Goal: Task Accomplishment & Management: Manage account settings

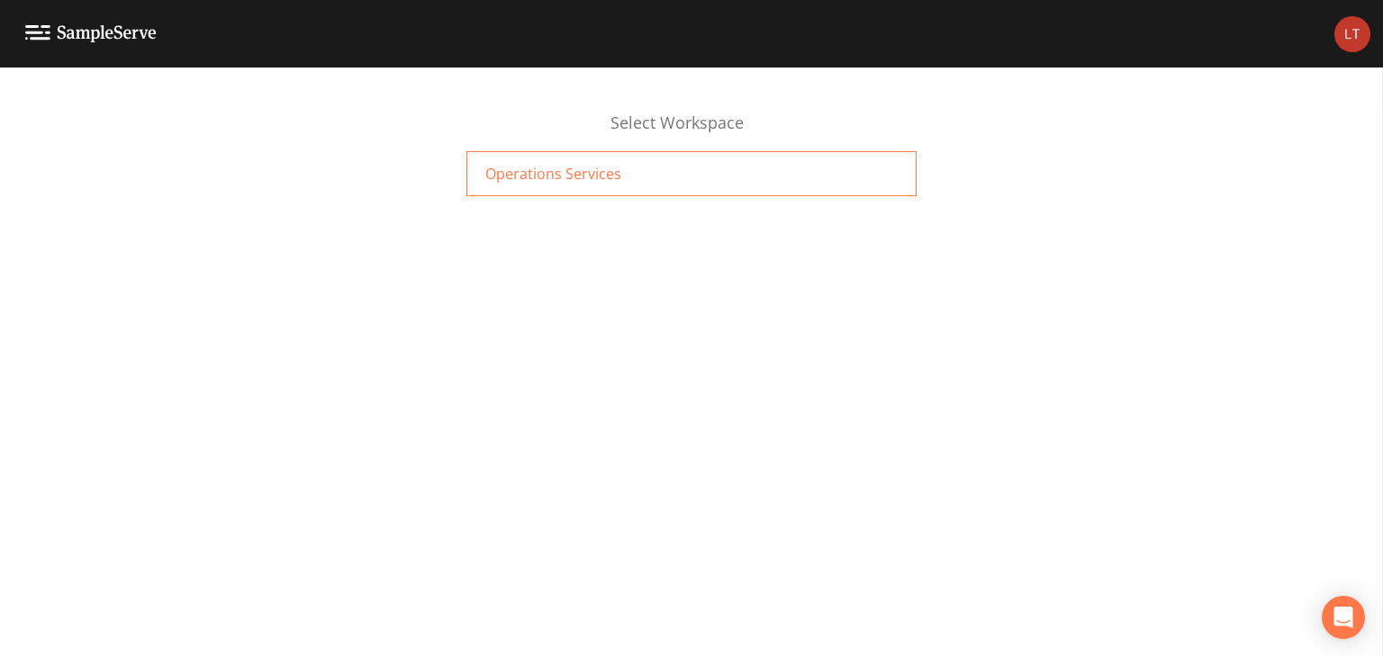
click at [775, 162] on div "Operations Services" at bounding box center [691, 173] width 450 height 45
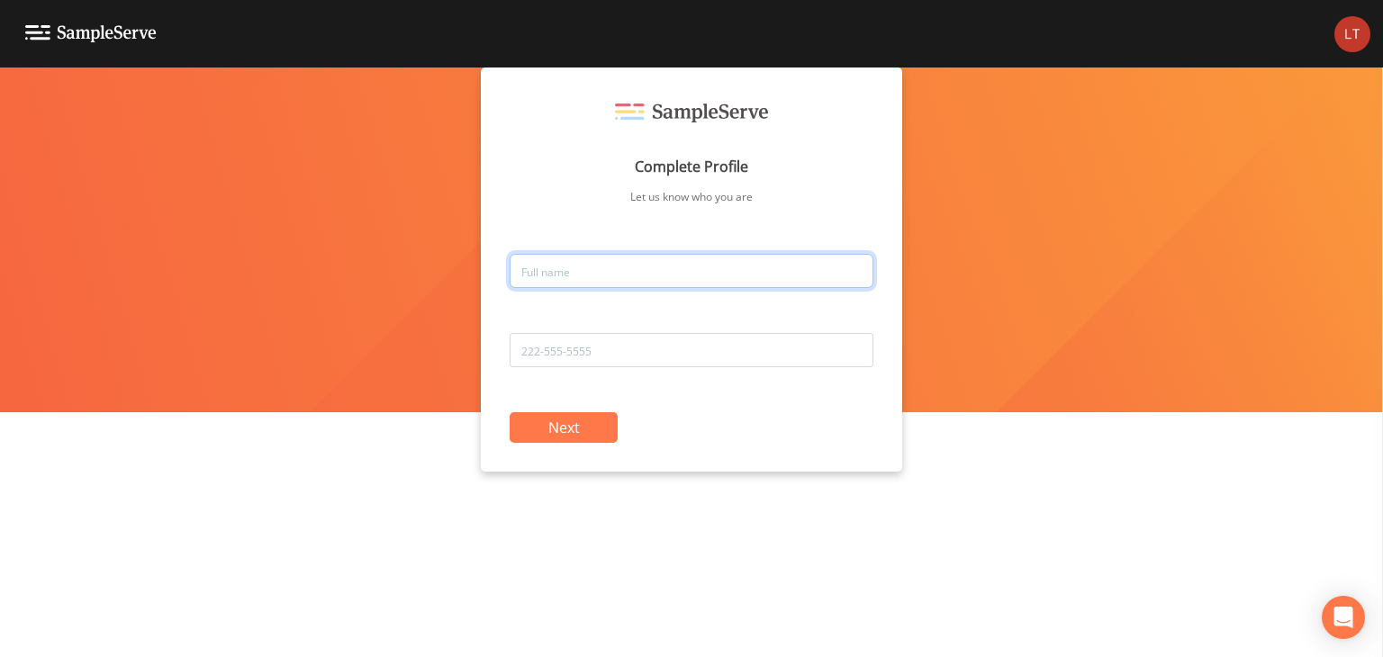
click at [726, 267] on input "text" at bounding box center [692, 271] width 364 height 34
type input "[PERSON_NAME]"
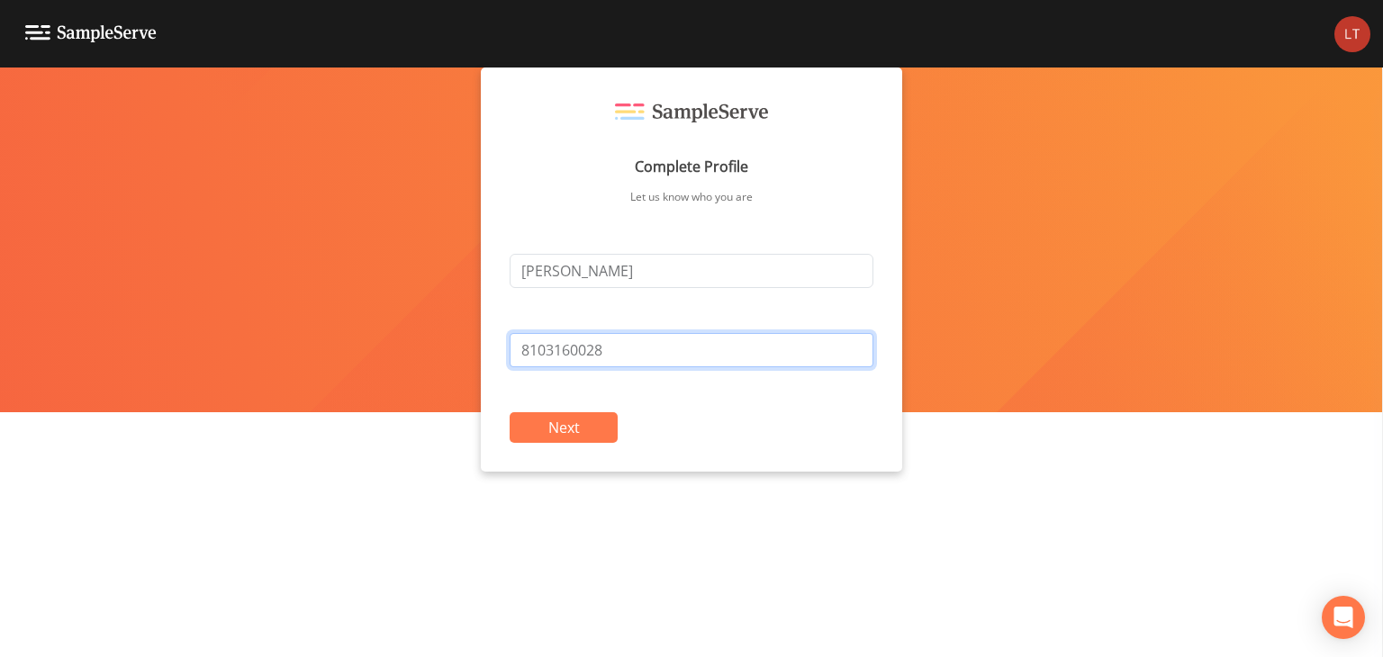
type input "8103160028"
click at [595, 420] on button "Next" at bounding box center [564, 427] width 108 height 31
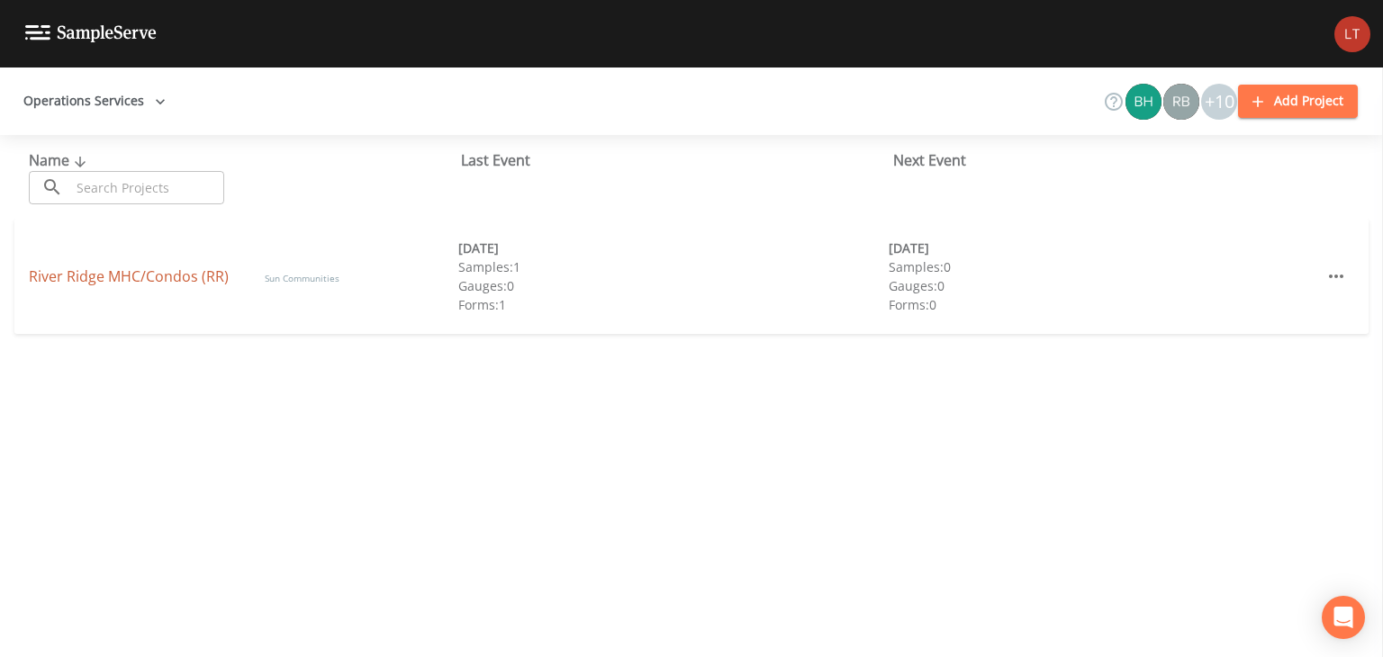
click at [190, 281] on link "River Ridge MHC/Condos (RR)" at bounding box center [129, 277] width 200 height 20
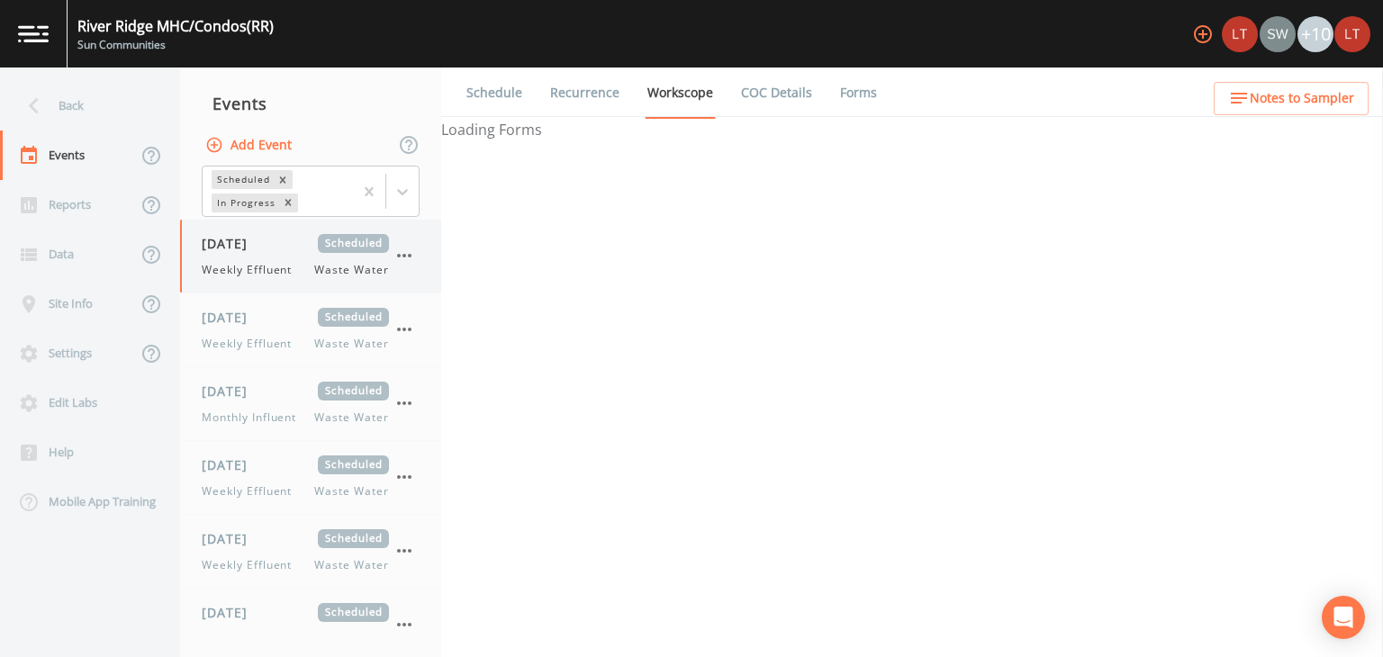
select select "b6a3c313-748b-4795-a028-792ad310bd60"
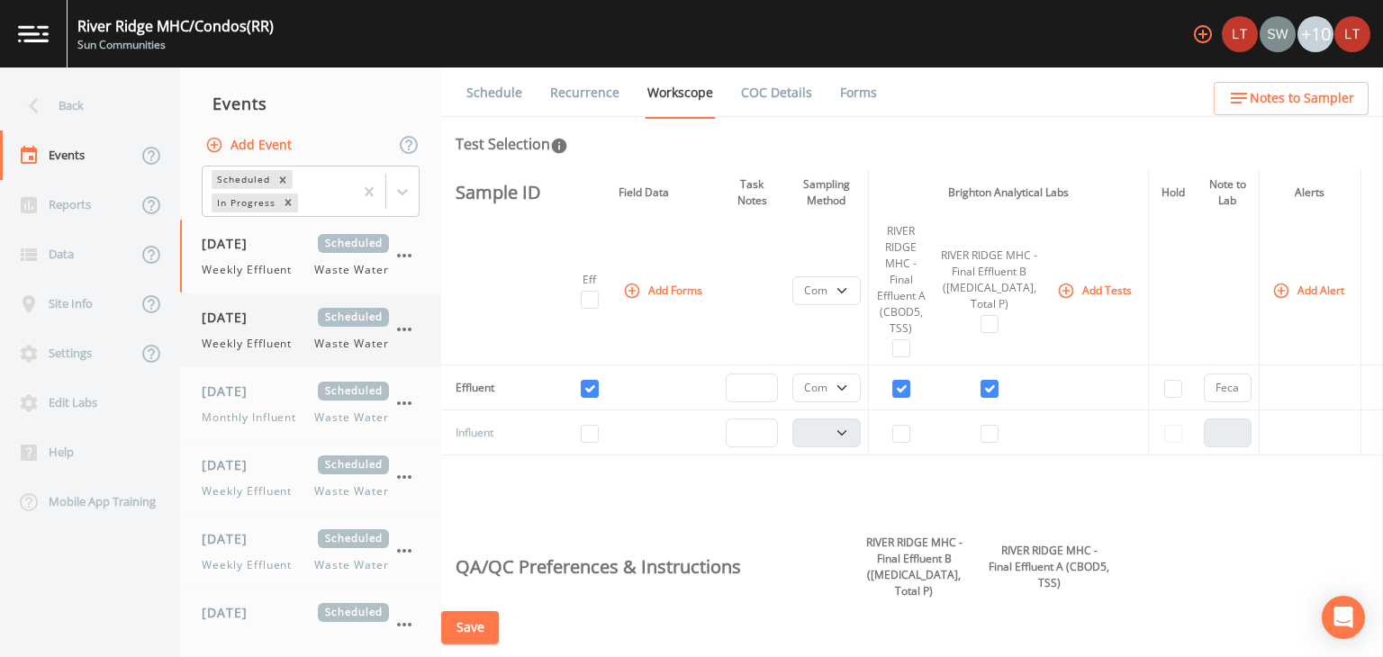
click at [282, 354] on div "[DATE] Scheduled Weekly Effluent Waste Water" at bounding box center [310, 330] width 261 height 73
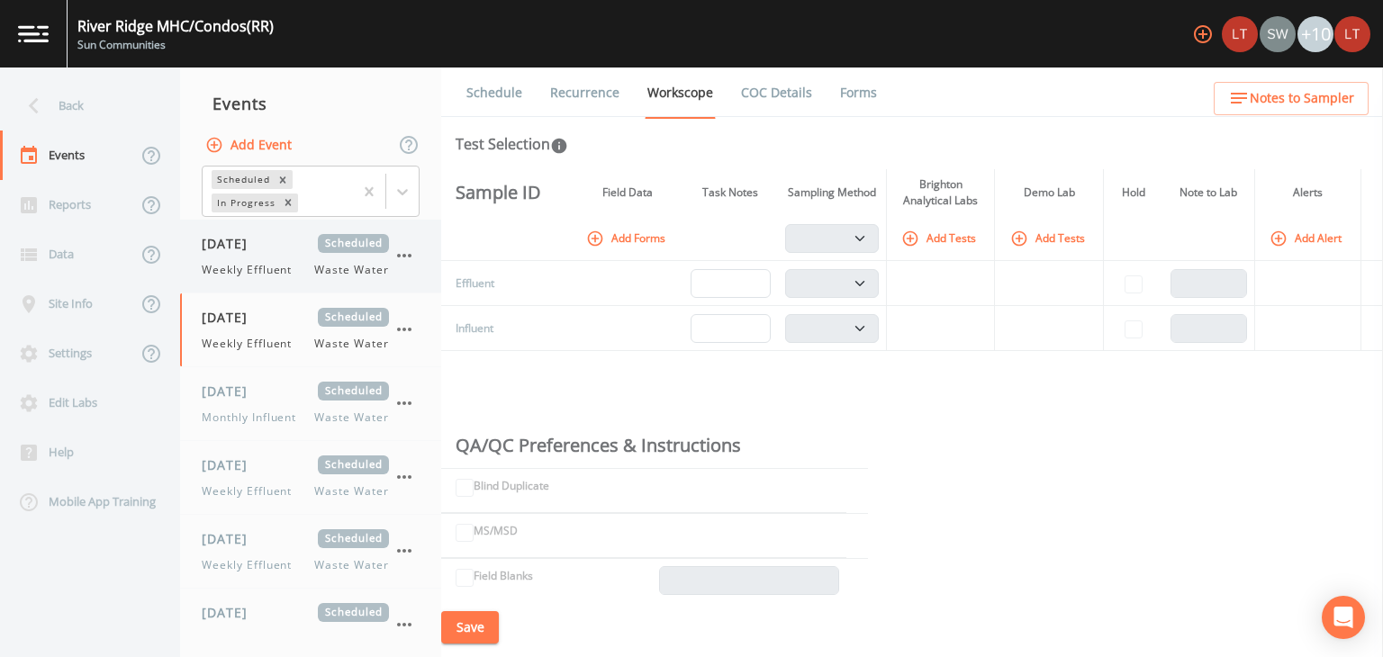
click at [281, 272] on span "Weekly Effluent" at bounding box center [252, 270] width 101 height 16
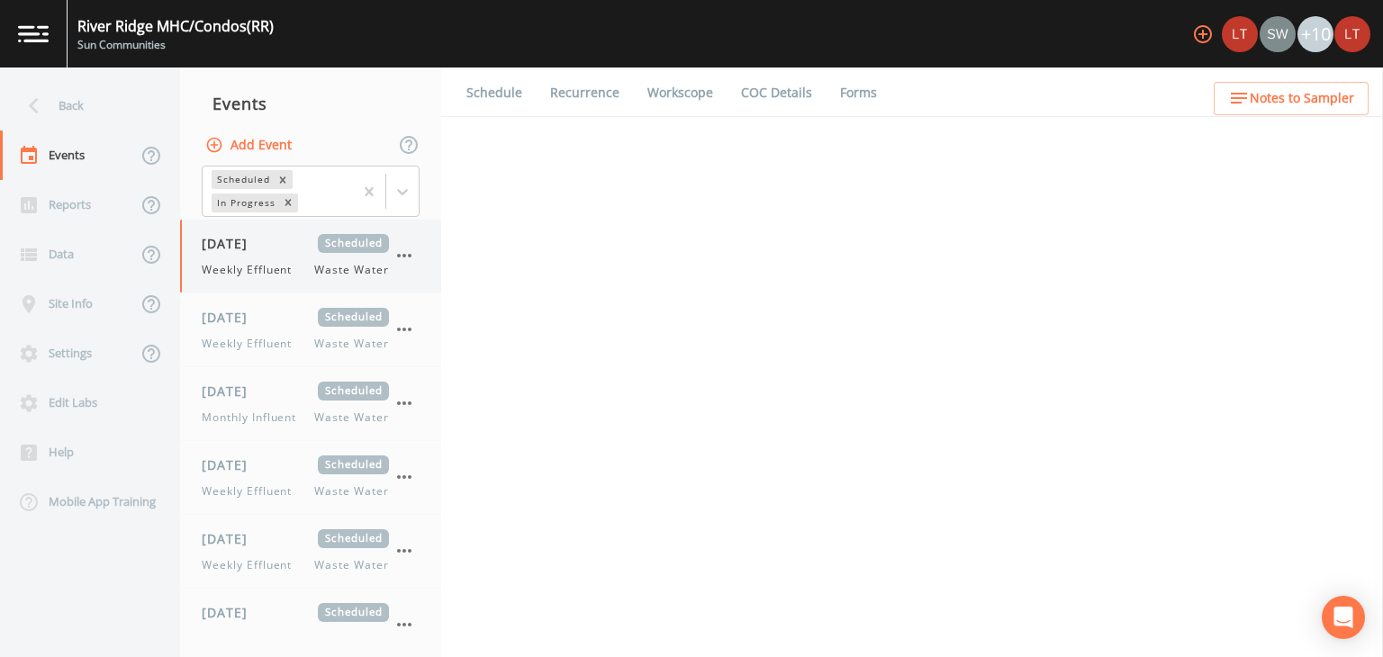
select select "b6a3c313-748b-4795-a028-792ad310bd60"
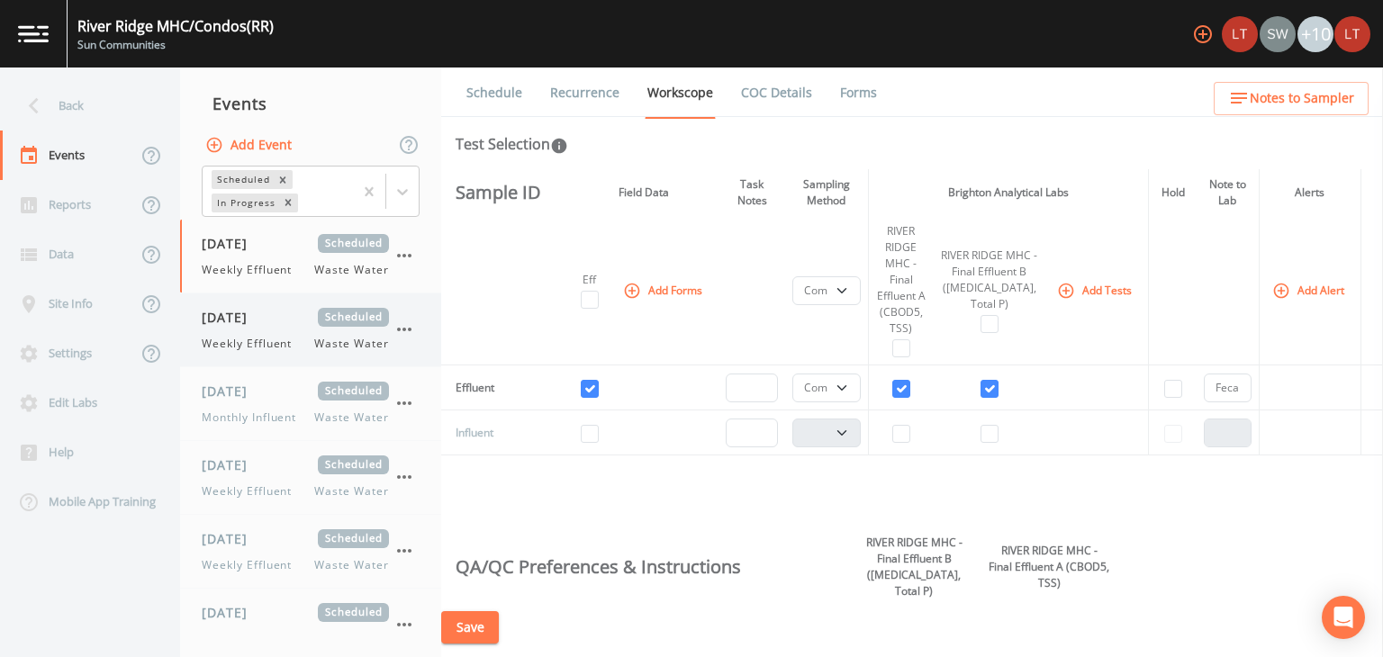
click at [259, 309] on span "[DATE]" at bounding box center [231, 317] width 59 height 19
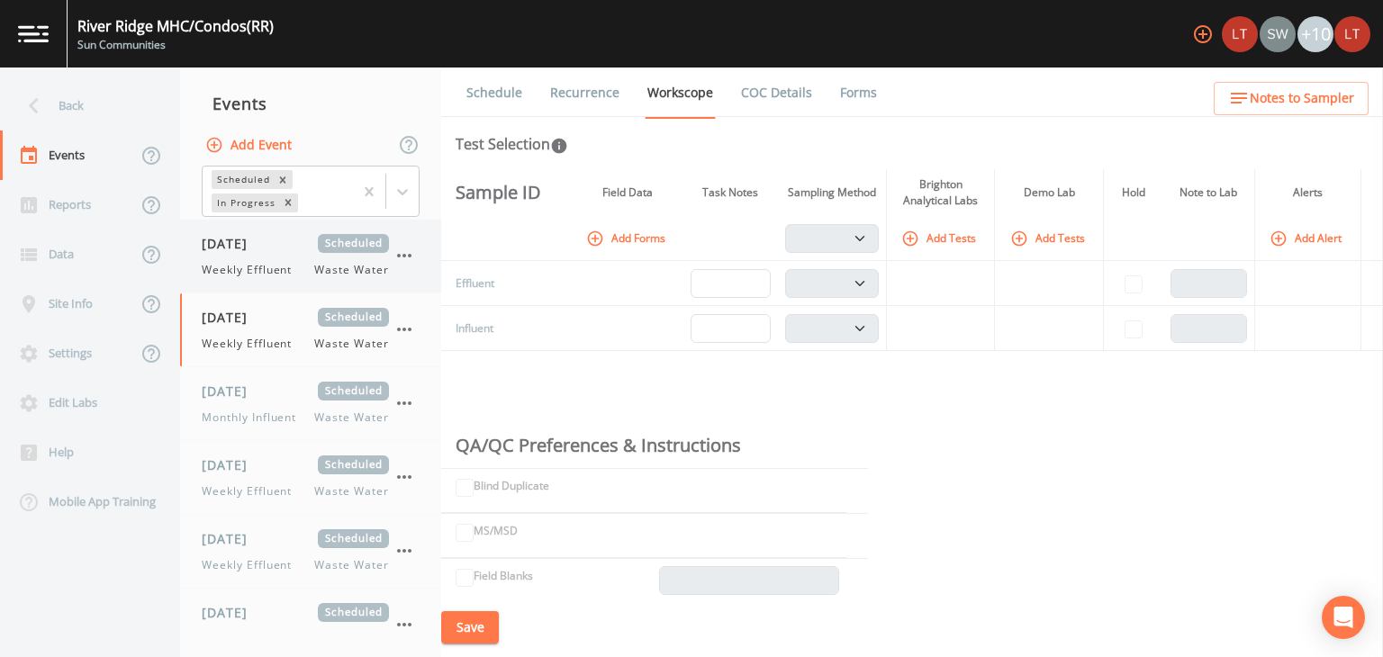
click at [249, 252] on span "[DATE]" at bounding box center [231, 243] width 59 height 19
select select "b6a3c313-748b-4795-a028-792ad310bd60"
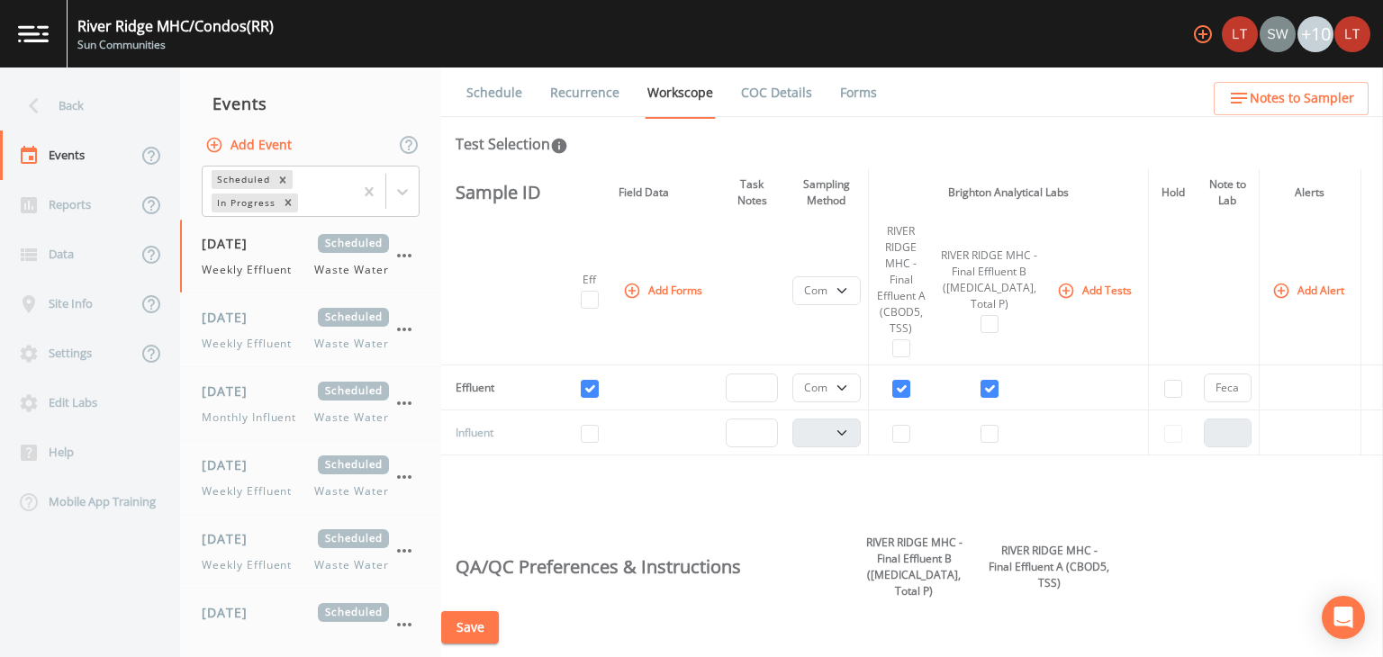
click at [576, 96] on link "Recurrence" at bounding box center [584, 93] width 75 height 50
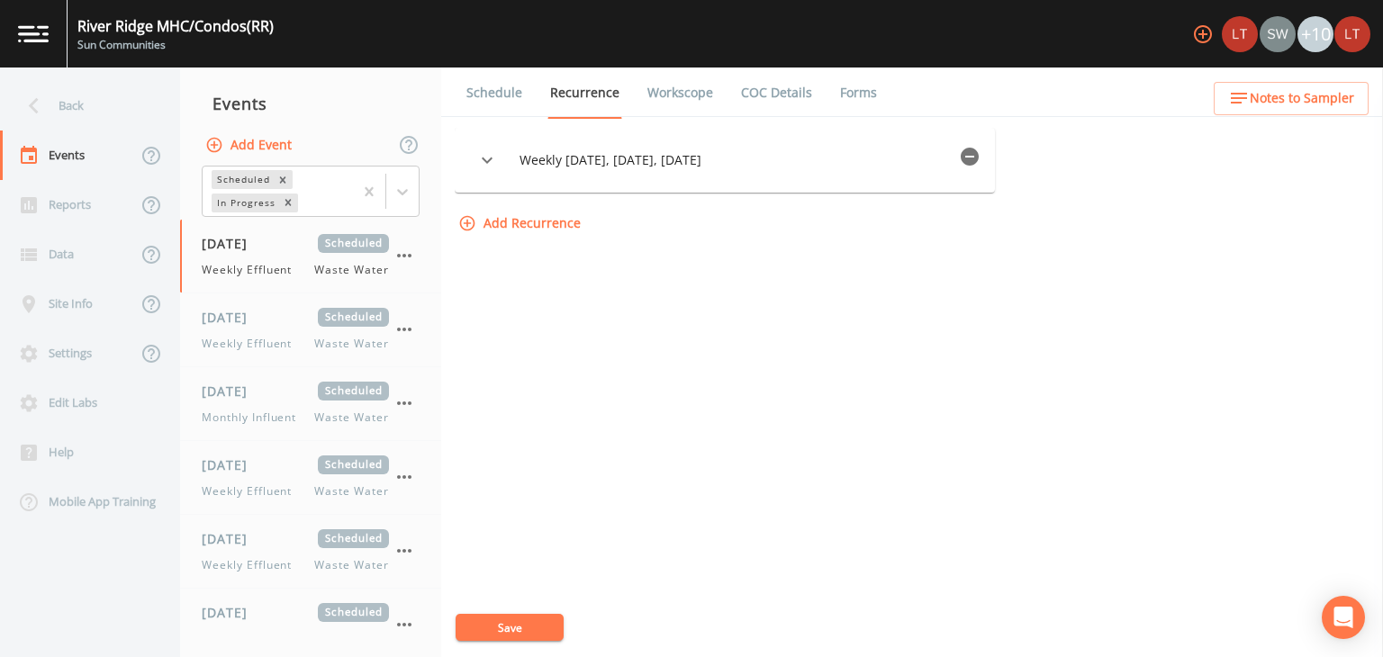
click at [496, 97] on link "Schedule" at bounding box center [494, 93] width 61 height 50
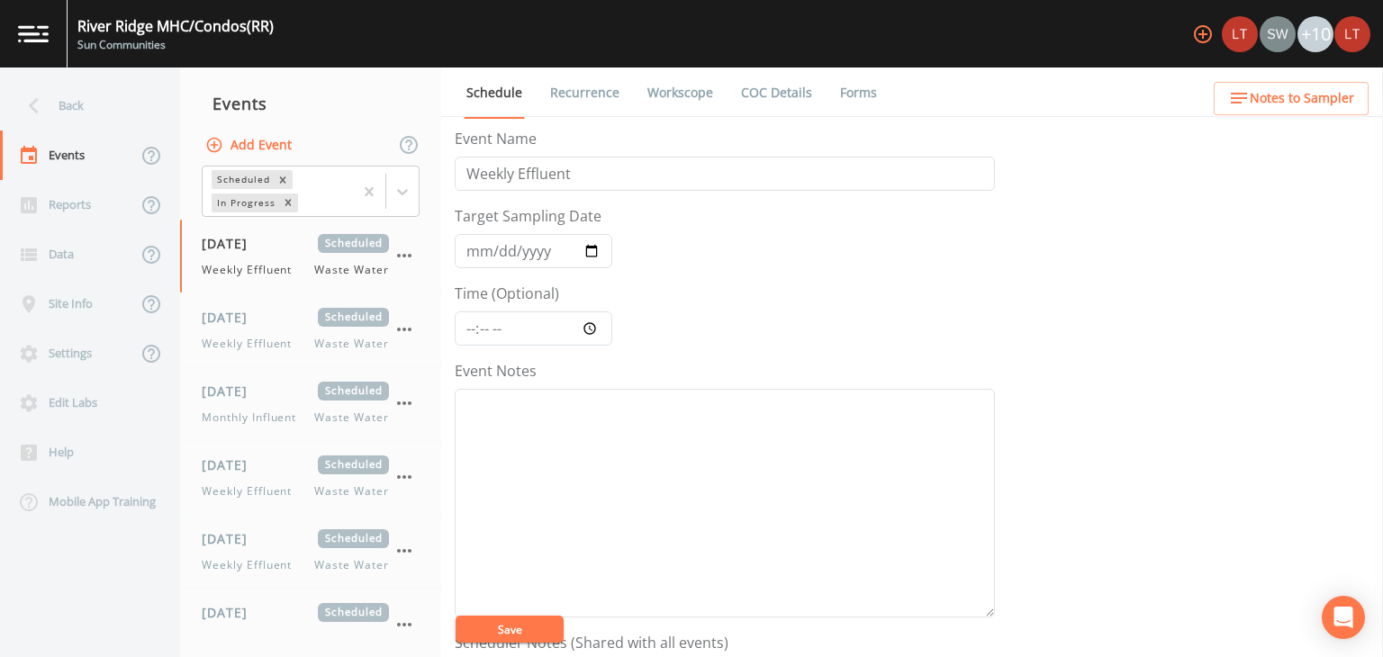
click at [773, 95] on link "COC Details" at bounding box center [776, 93] width 77 height 50
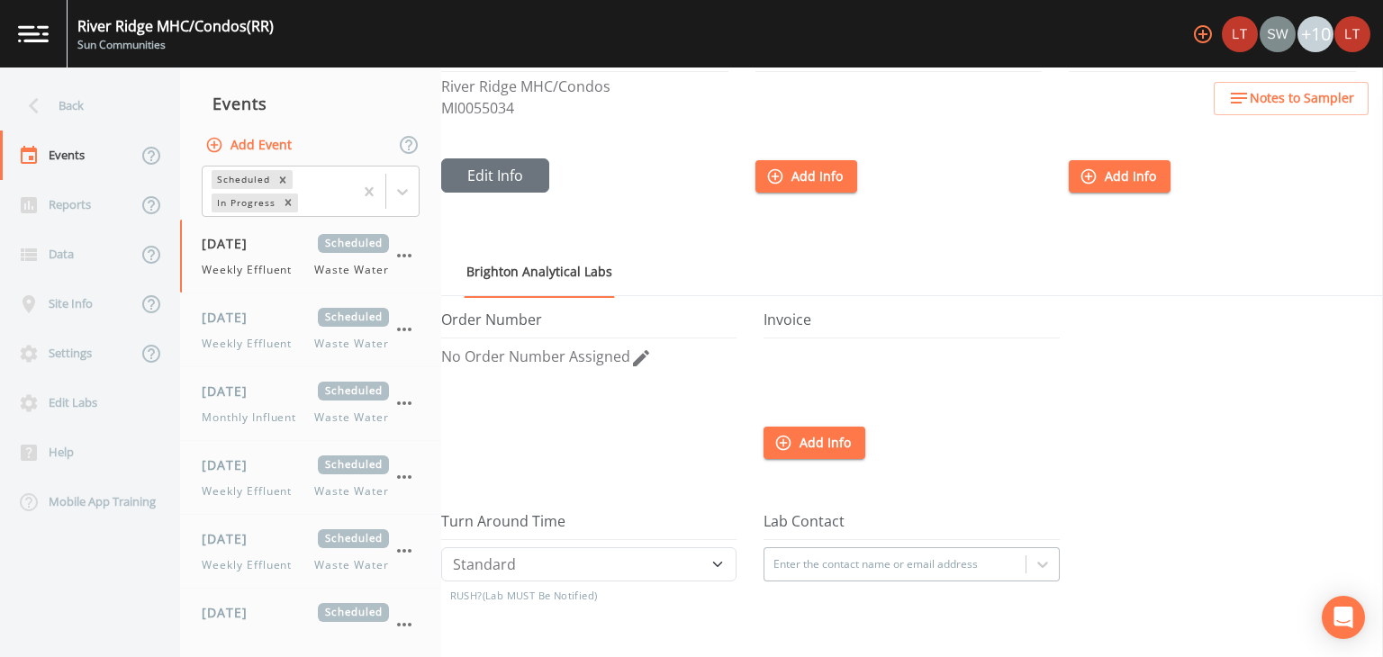
scroll to position [75, 0]
click at [252, 287] on div "[DATE] Scheduled Weekly Effluent Waste Water" at bounding box center [310, 256] width 261 height 73
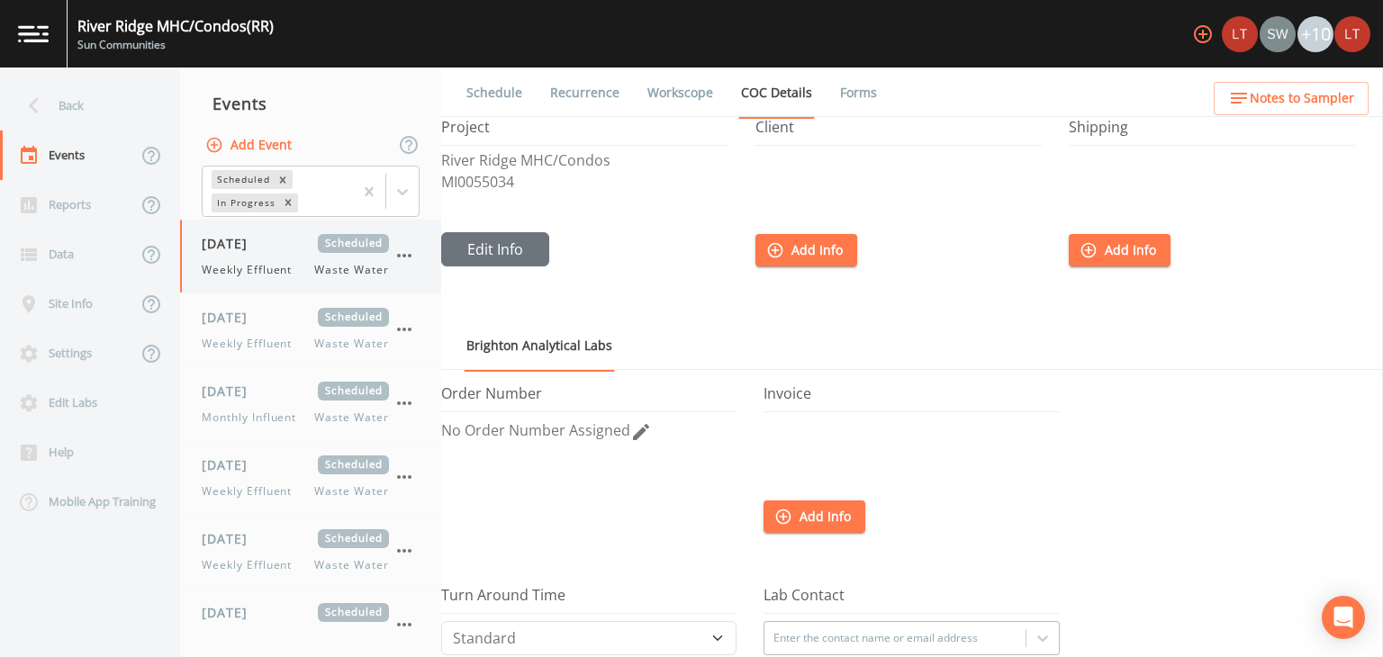
select select "b6a3c313-748b-4795-a028-792ad310bd60"
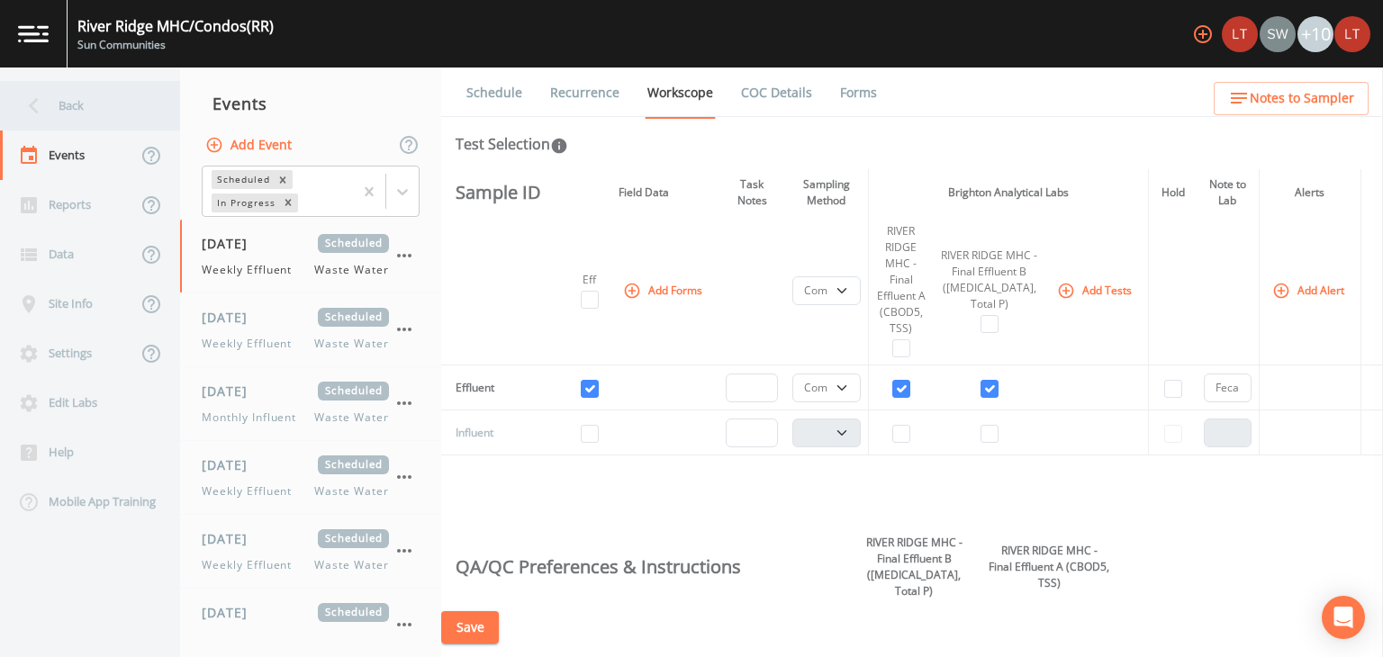
click at [36, 116] on icon at bounding box center [34, 106] width 32 height 32
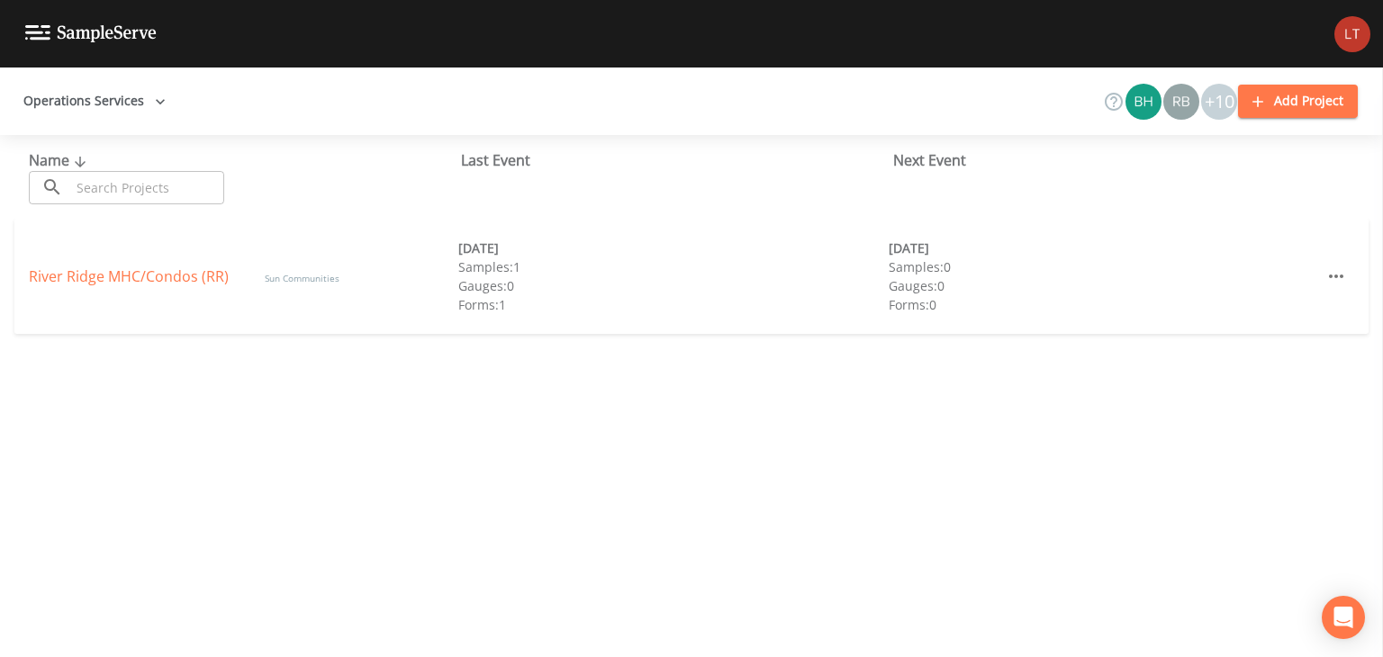
click at [184, 103] on div "Operations Services +10 Add Project" at bounding box center [691, 102] width 1383 height 68
click at [151, 102] on icon "button" at bounding box center [160, 102] width 18 height 18
click at [151, 102] on div at bounding box center [691, 328] width 1383 height 657
click at [196, 281] on link "River Ridge MHC/Condos (RR)" at bounding box center [129, 277] width 200 height 20
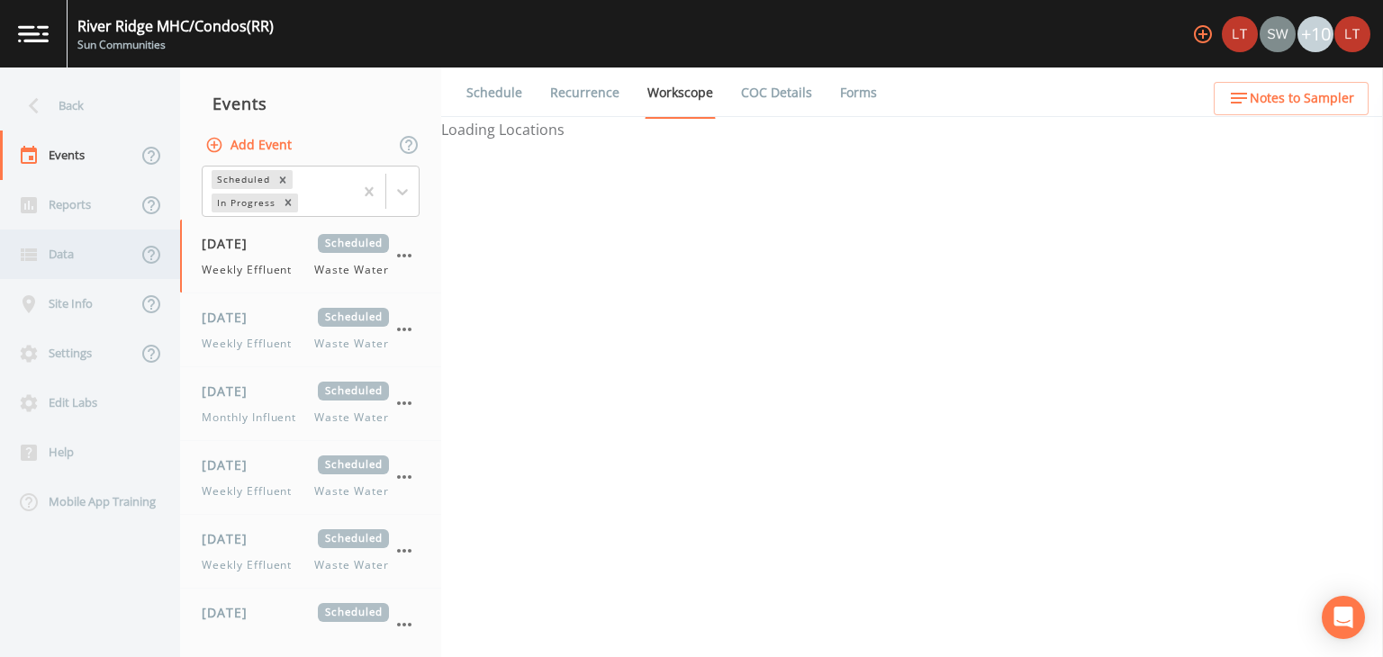
select select "b6a3c313-748b-4795-a028-792ad310bd60"
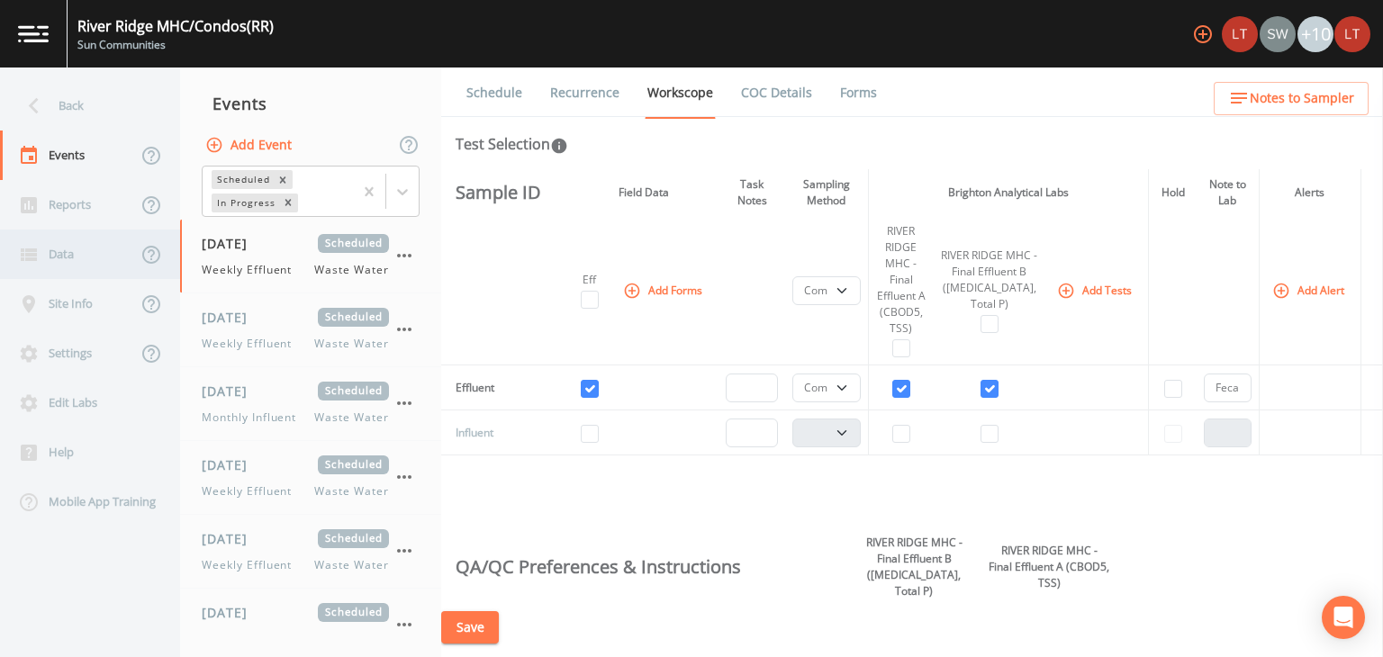
click at [57, 271] on div "Data" at bounding box center [68, 255] width 137 height 50
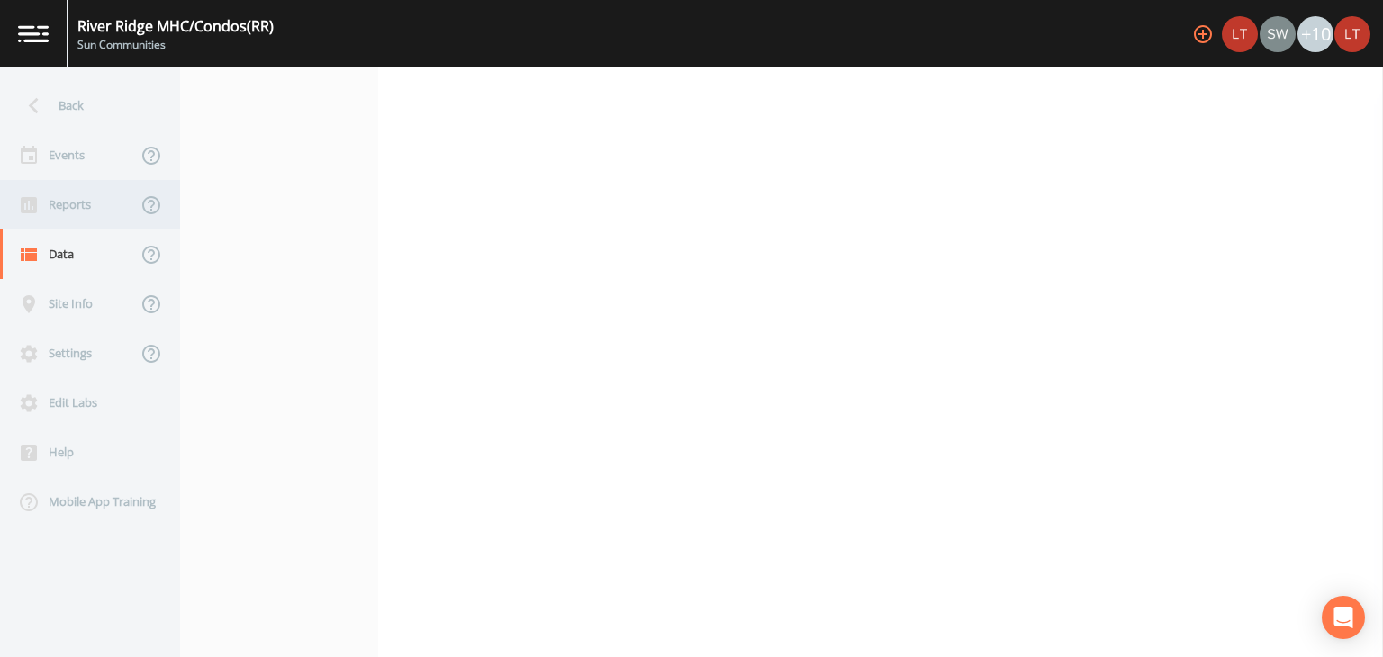
click at [101, 194] on div "Reports" at bounding box center [68, 205] width 137 height 50
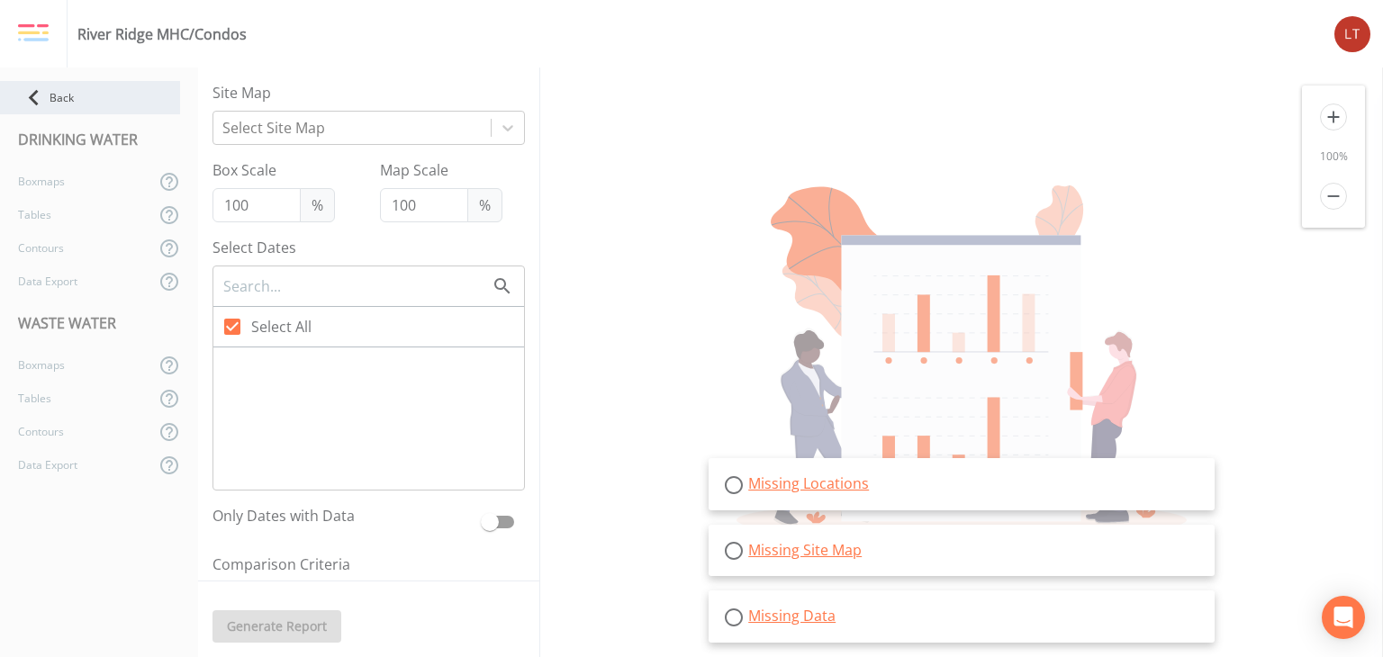
click at [29, 95] on icon at bounding box center [34, 98] width 32 height 32
select select "b6a3c313-748b-4795-a028-792ad310bd60"
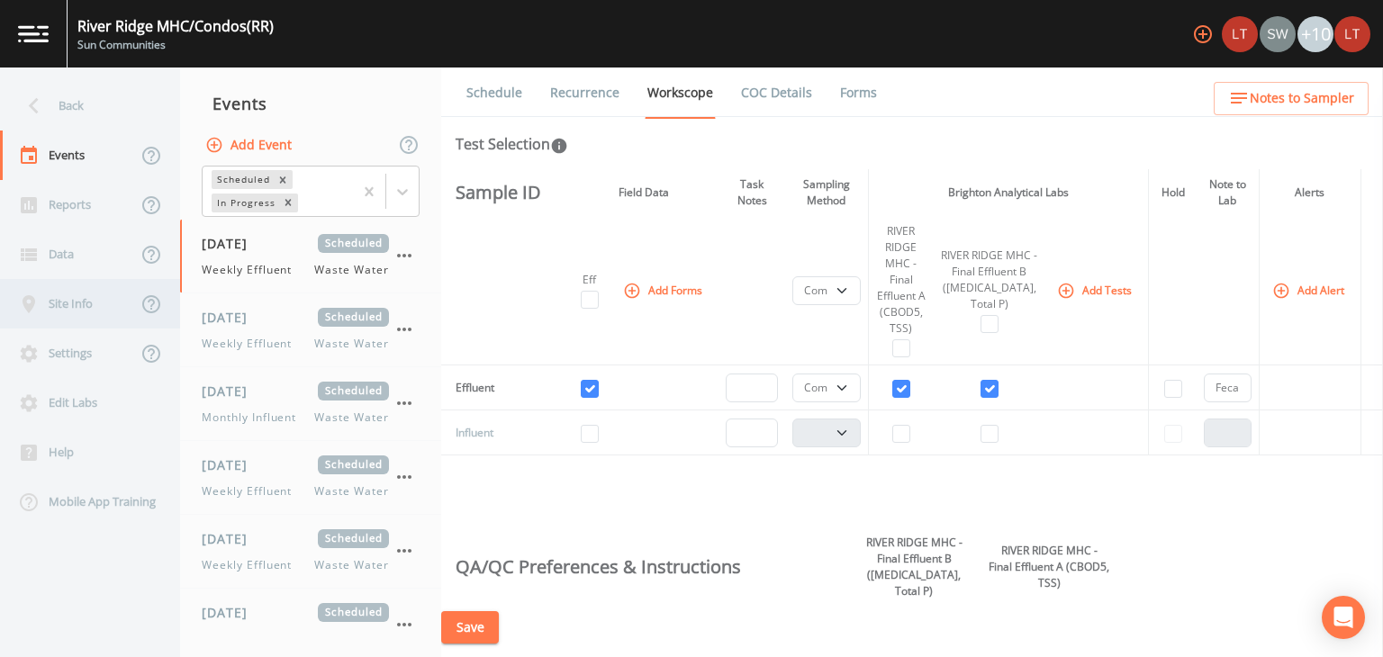
click at [78, 311] on div "Site Info" at bounding box center [68, 304] width 137 height 50
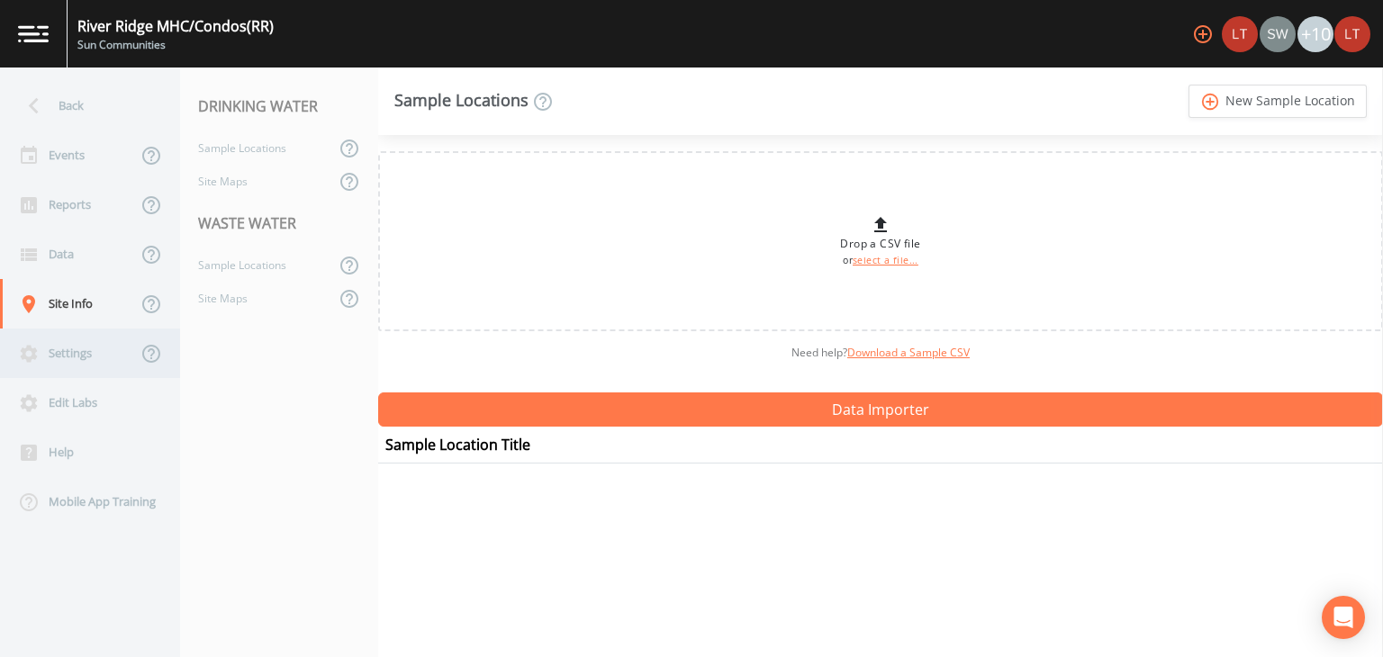
click at [65, 372] on div "Settings" at bounding box center [68, 354] width 137 height 50
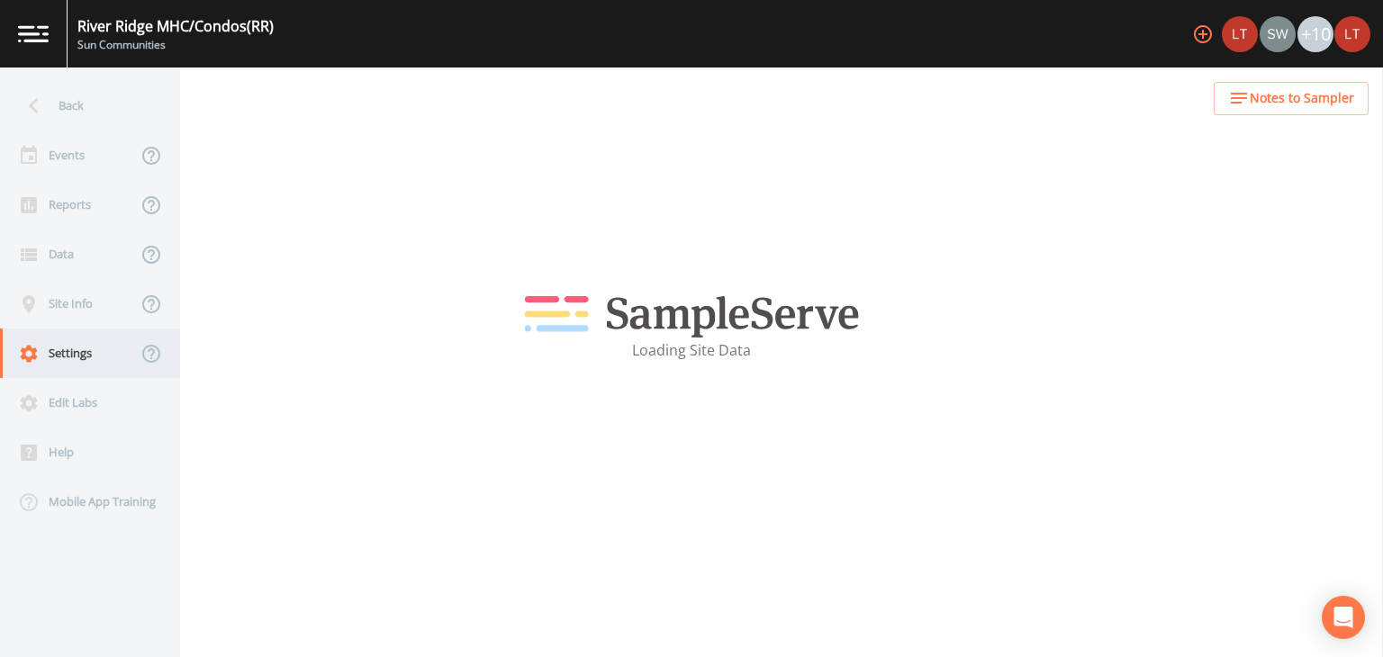
select select "47d45e13-a9d2-4a92-a30e-53aeb2a1ff48"
select select "[GEOGRAPHIC_DATA]"
select select "America/[GEOGRAPHIC_DATA]"
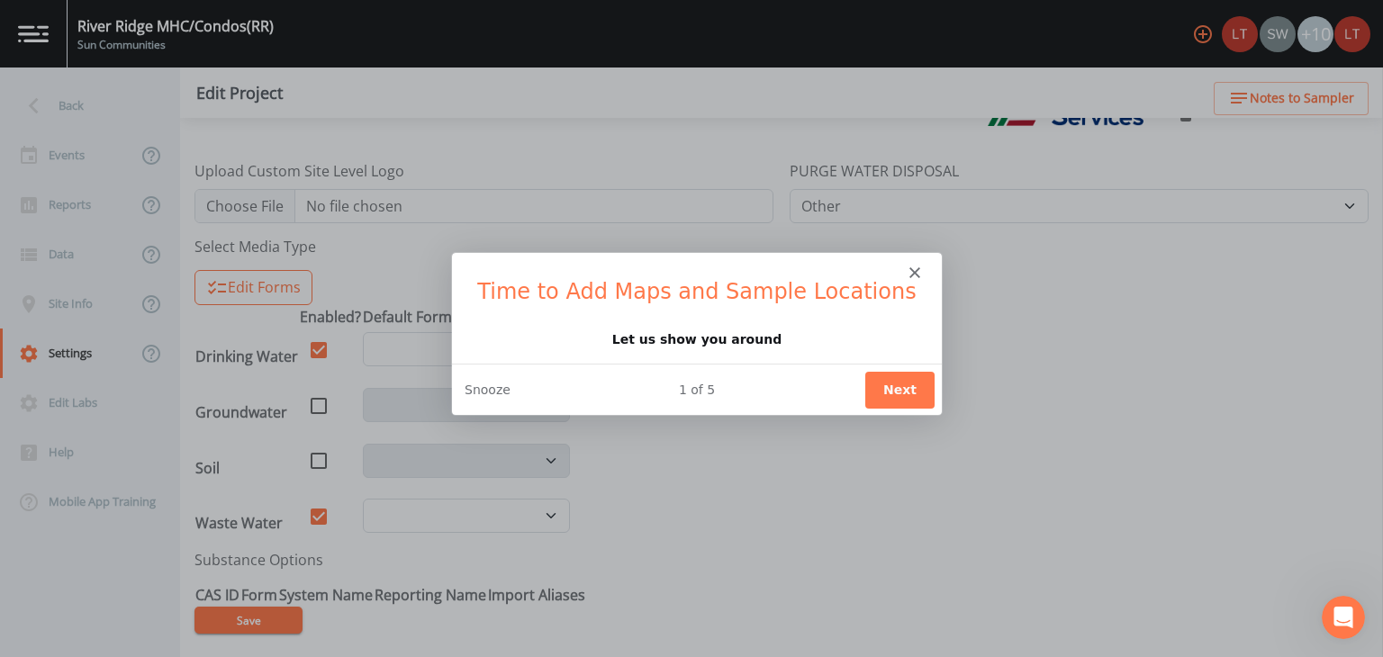
click at [895, 384] on button "Next" at bounding box center [898, 388] width 69 height 37
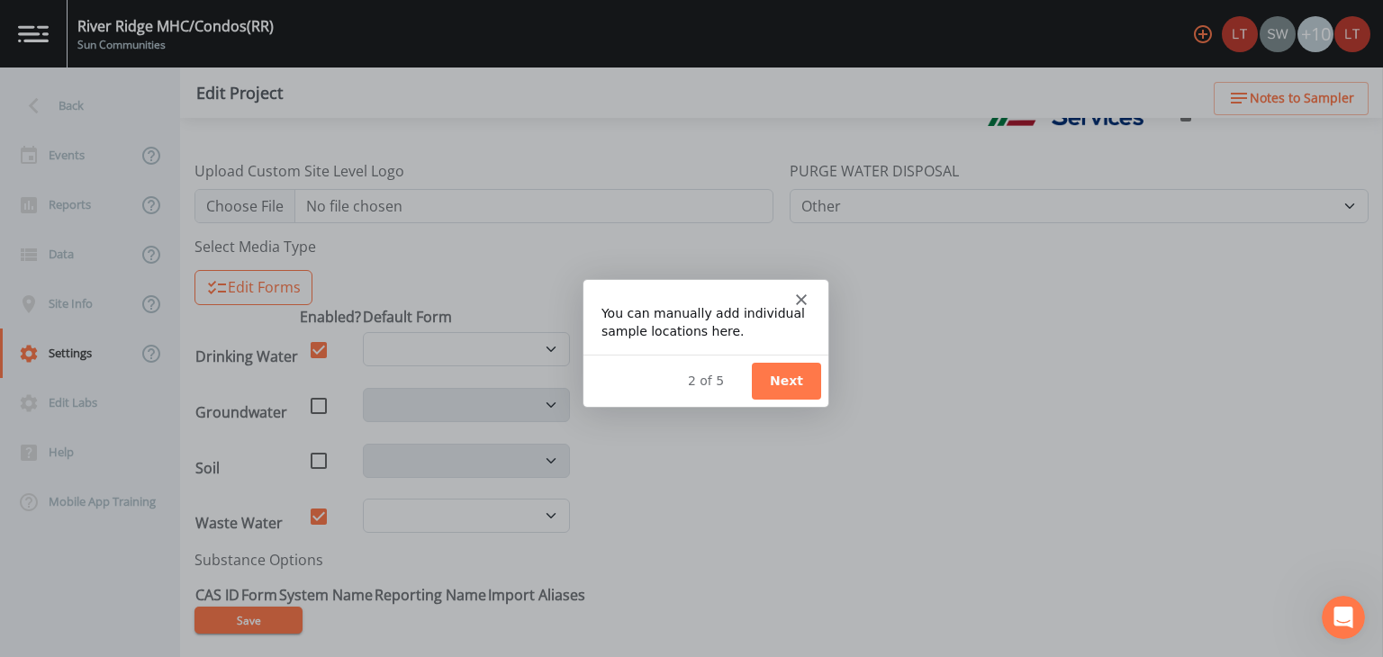
click at [774, 366] on button "Next" at bounding box center [785, 379] width 69 height 37
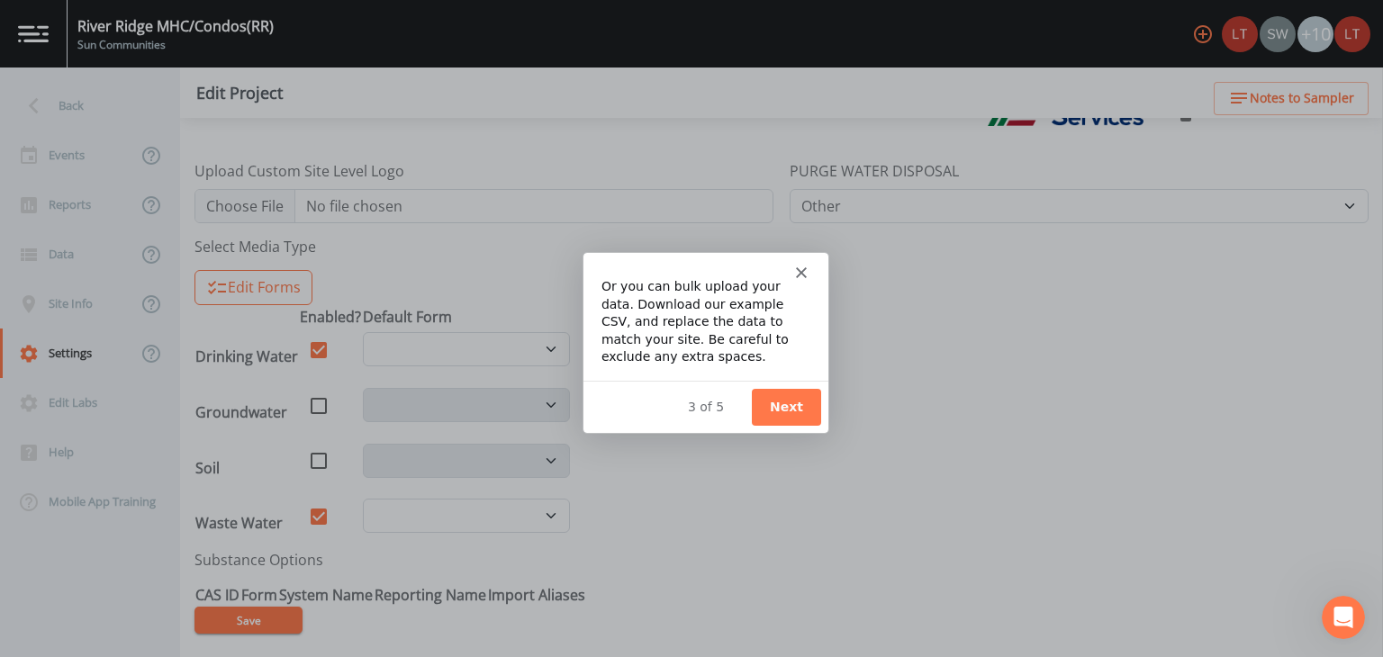
click at [782, 408] on button "Next" at bounding box center [785, 406] width 69 height 37
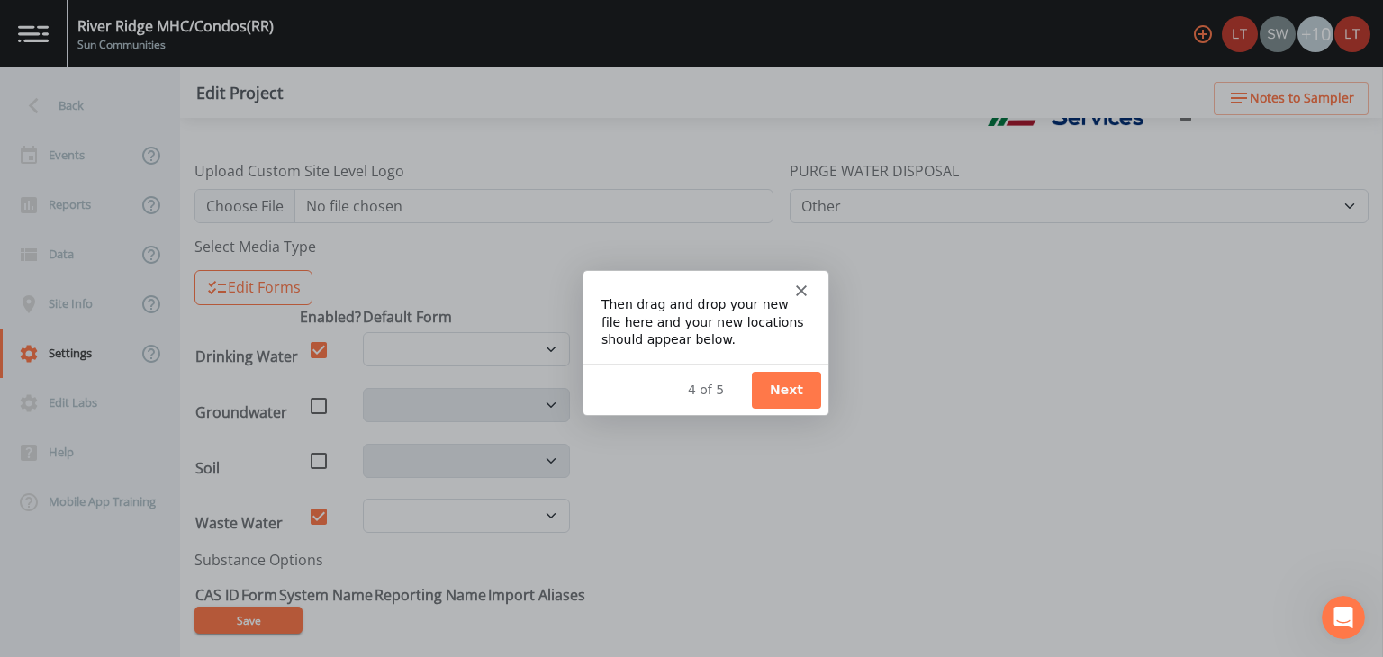
click at [791, 393] on button "Next" at bounding box center [785, 388] width 69 height 37
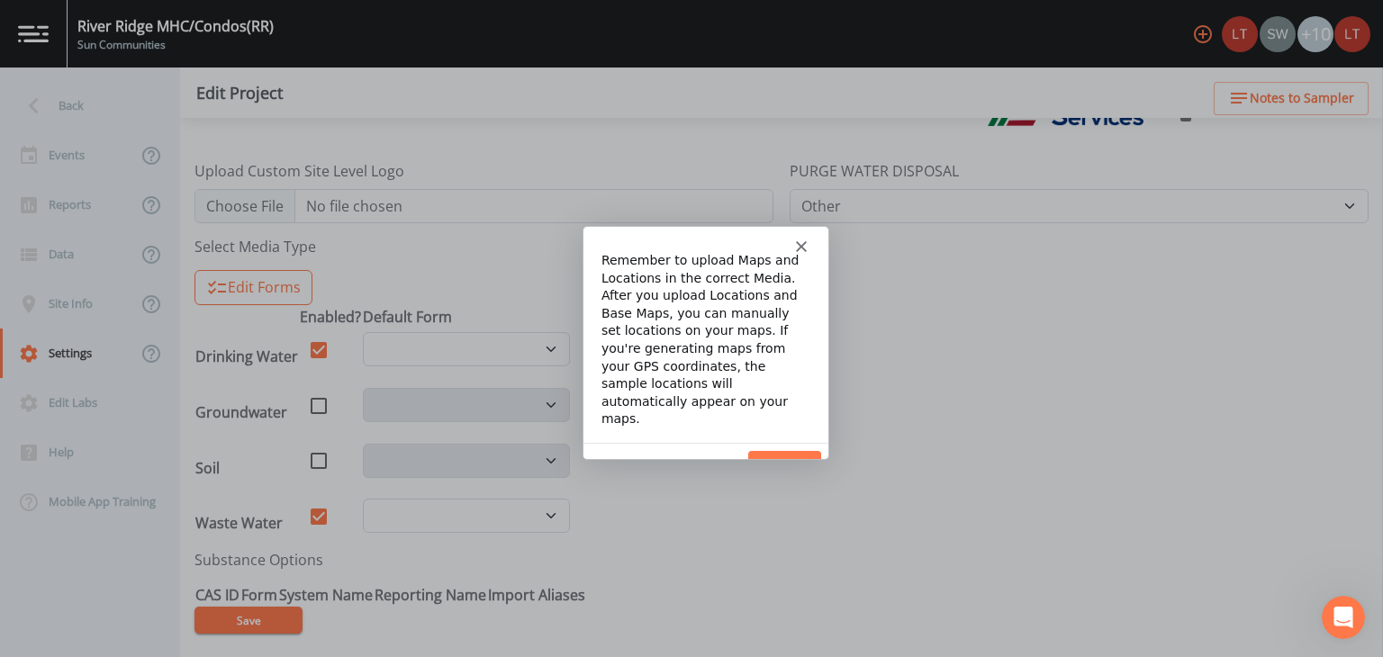
click at [782, 449] on button "Done" at bounding box center [783, 467] width 73 height 37
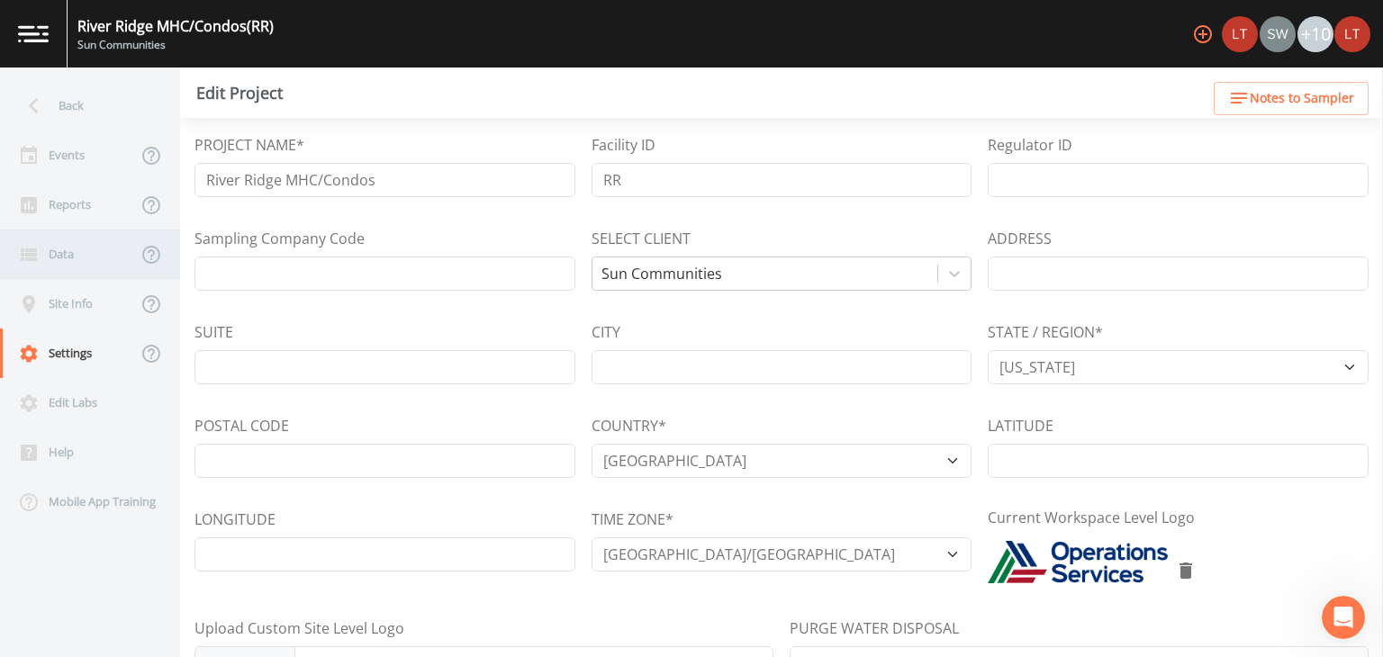
click at [95, 260] on div "Data" at bounding box center [68, 255] width 137 height 50
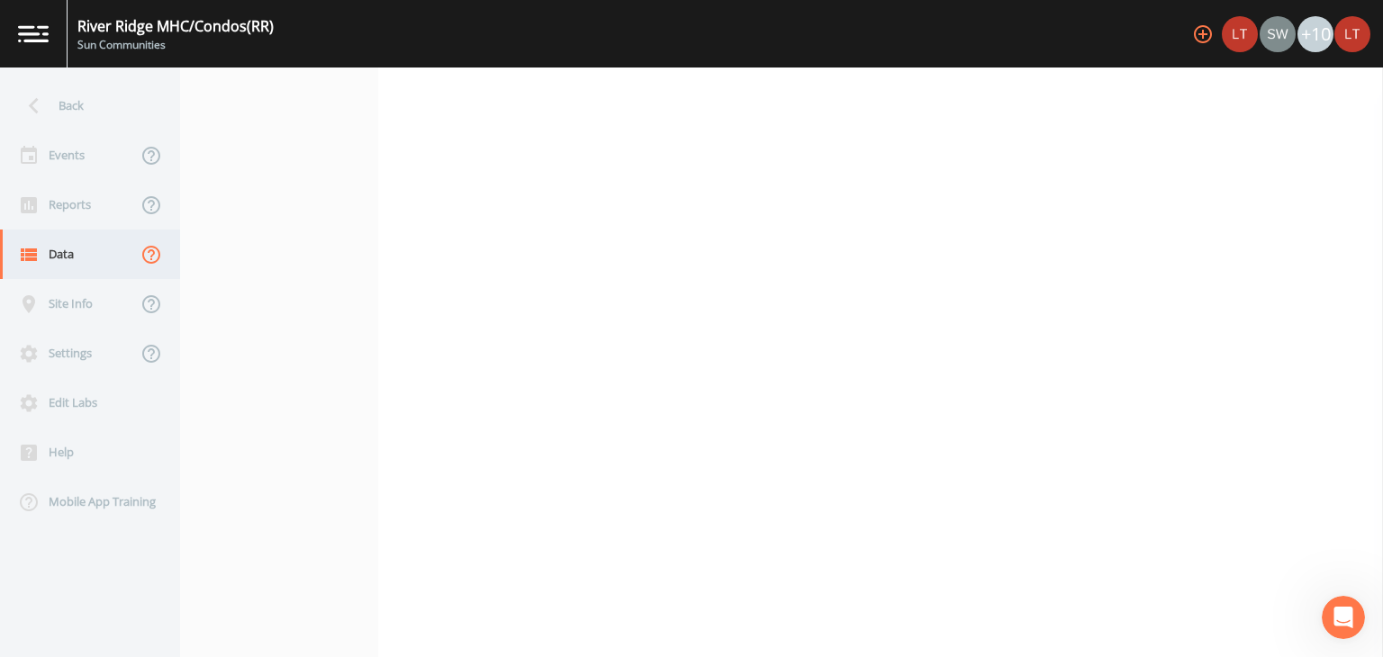
click at [145, 259] on icon at bounding box center [151, 255] width 22 height 22
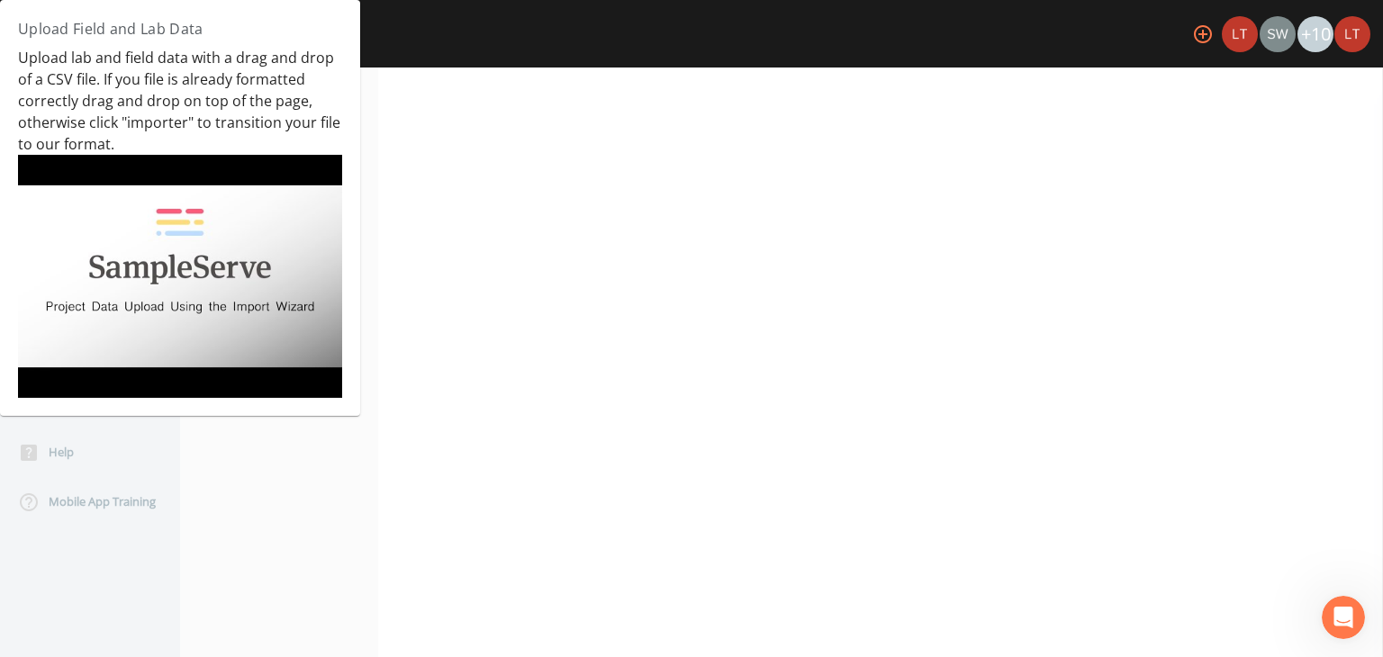
click at [90, 569] on nav "Back Events Reports Data Site Info Settings Edit Labs Help Mobile App Training" at bounding box center [90, 363] width 180 height 590
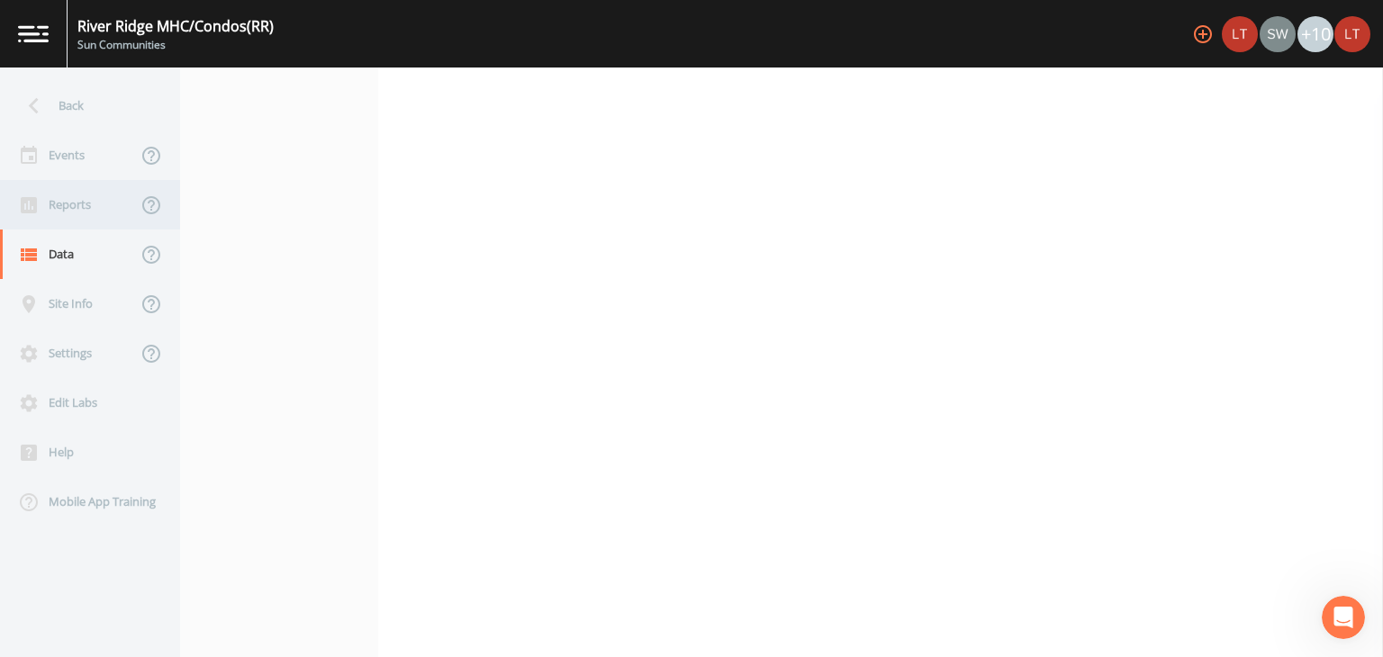
click at [95, 213] on div "Reports" at bounding box center [68, 205] width 137 height 50
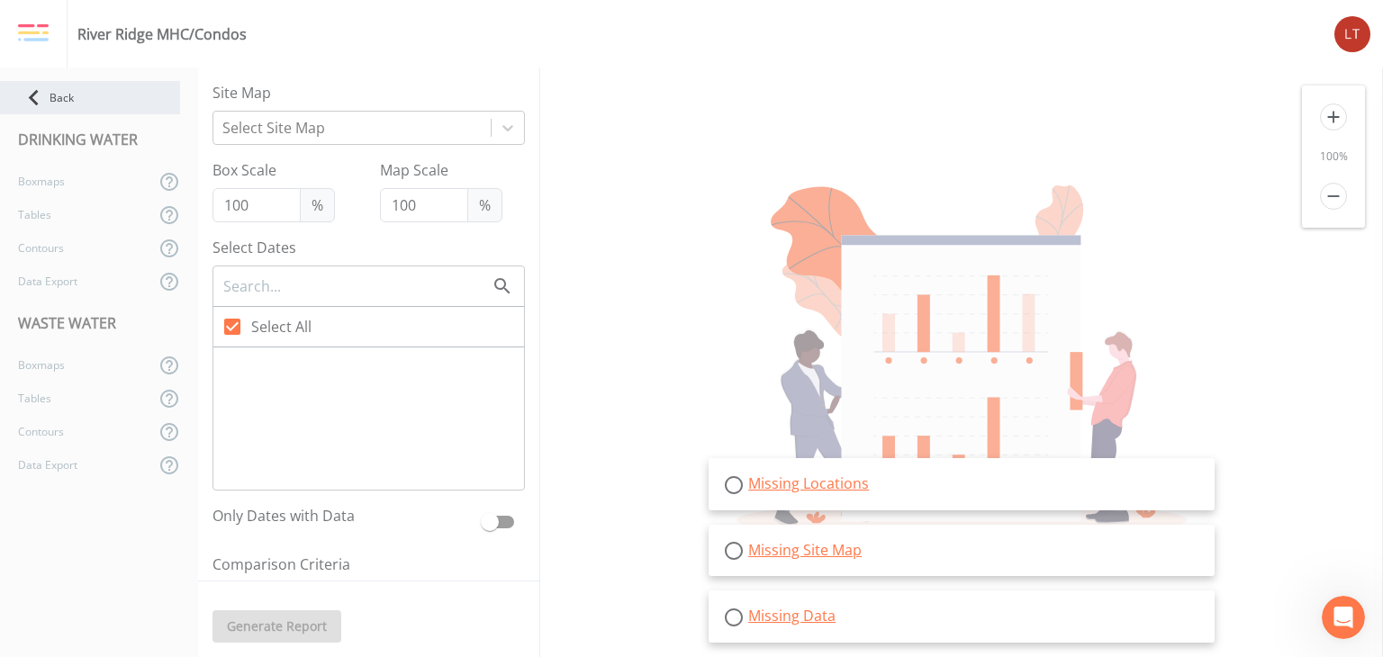
click at [74, 87] on div "Back" at bounding box center [90, 97] width 180 height 33
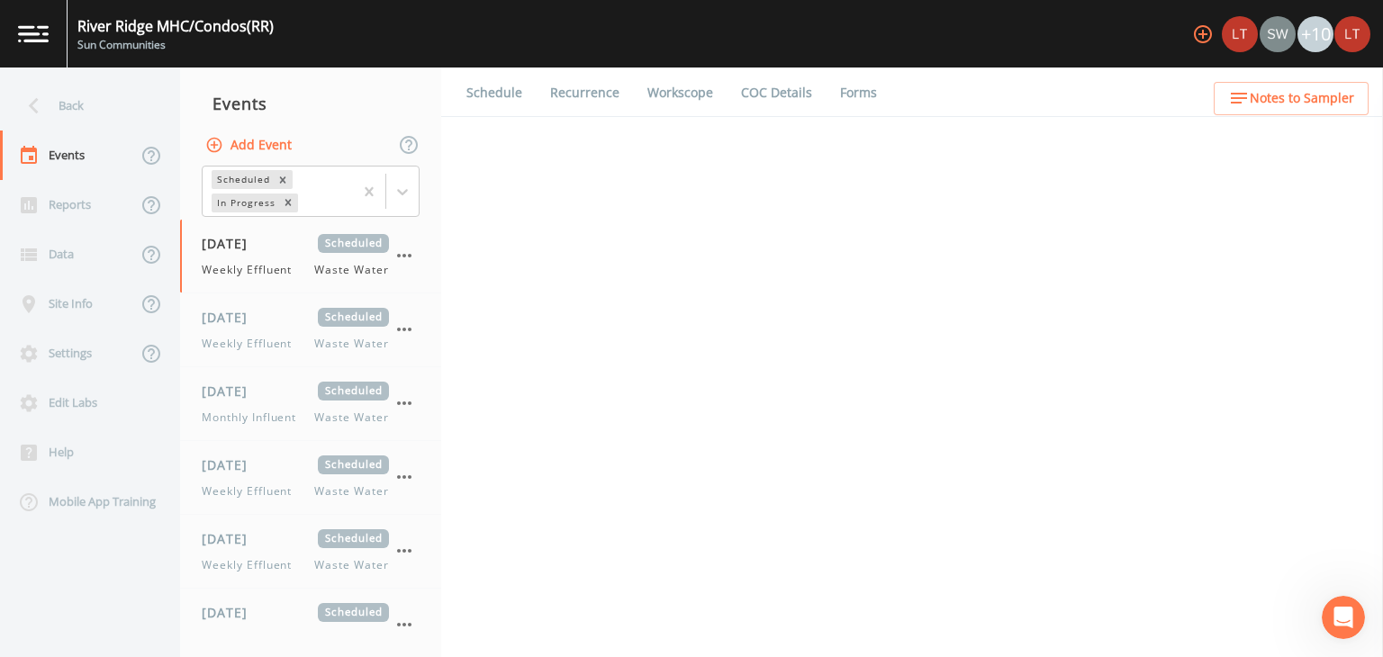
select select "b6a3c313-748b-4795-a028-792ad310bd60"
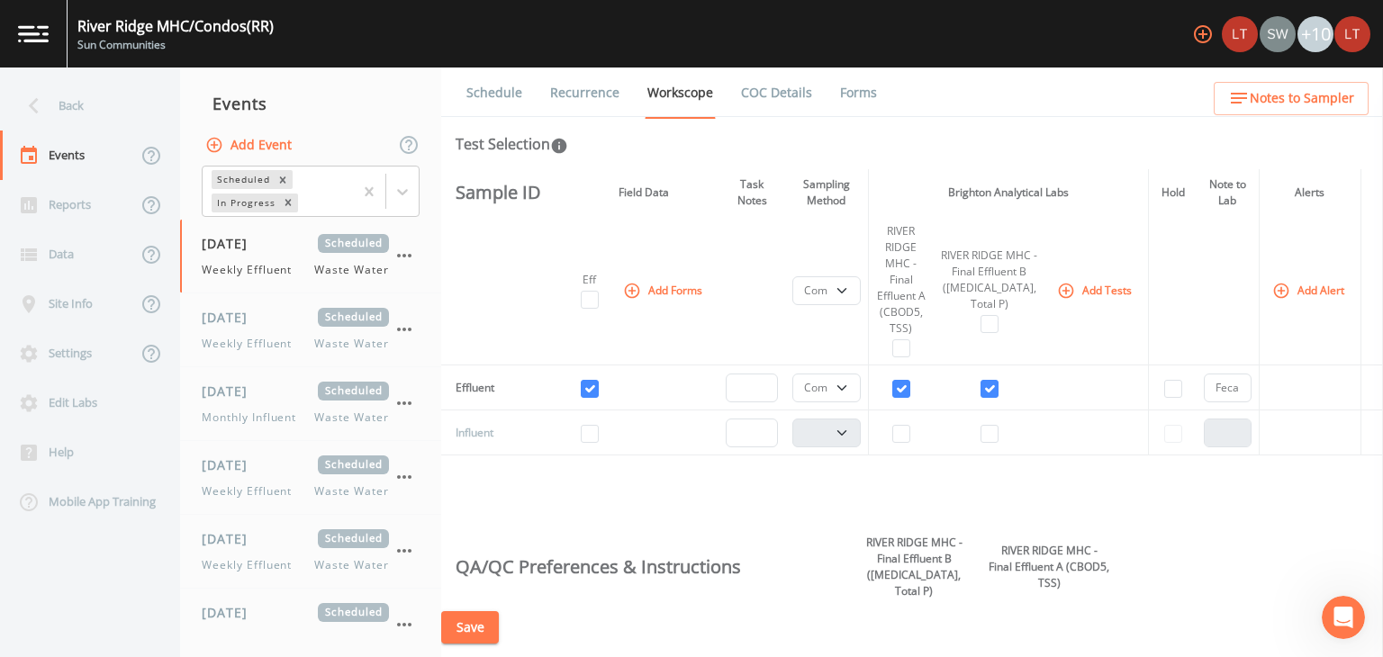
click at [771, 100] on link "COC Details" at bounding box center [776, 93] width 77 height 50
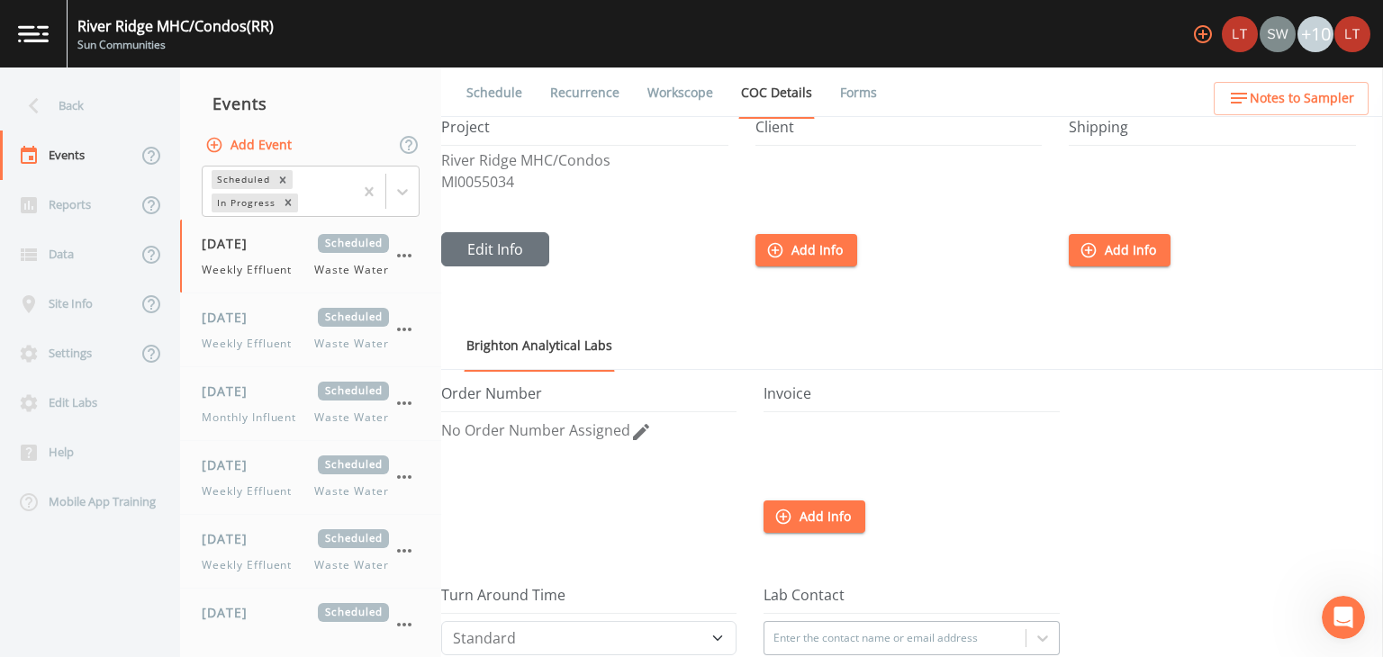
click at [514, 100] on link "Schedule" at bounding box center [494, 93] width 61 height 50
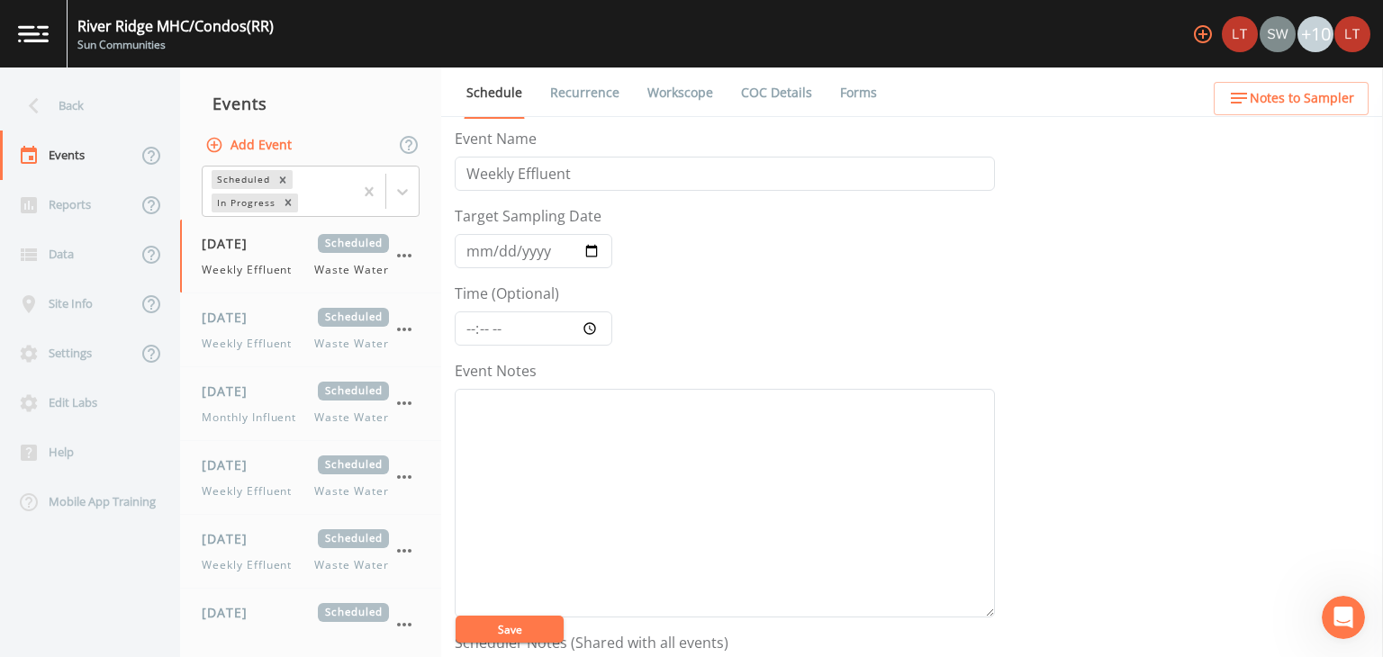
click at [558, 103] on link "Recurrence" at bounding box center [584, 93] width 75 height 50
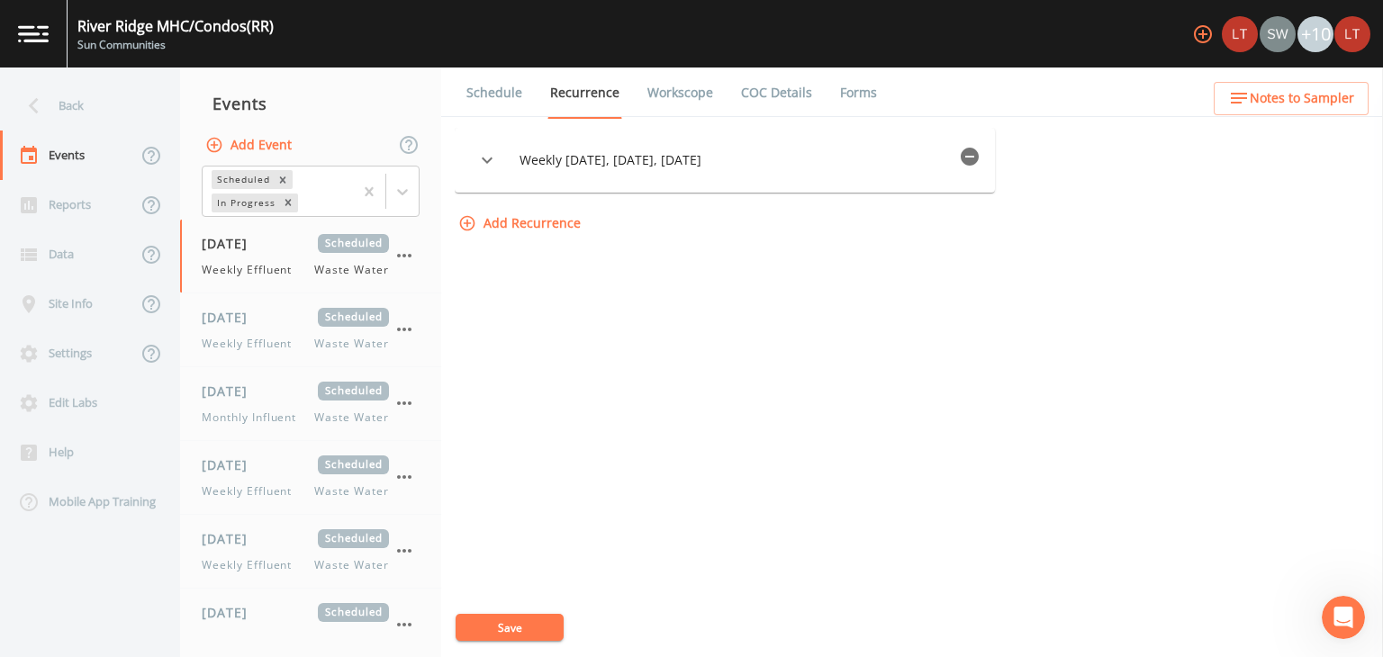
click at [691, 83] on link "Workscope" at bounding box center [680, 93] width 71 height 50
select select "b6a3c313-748b-4795-a028-792ad310bd60"
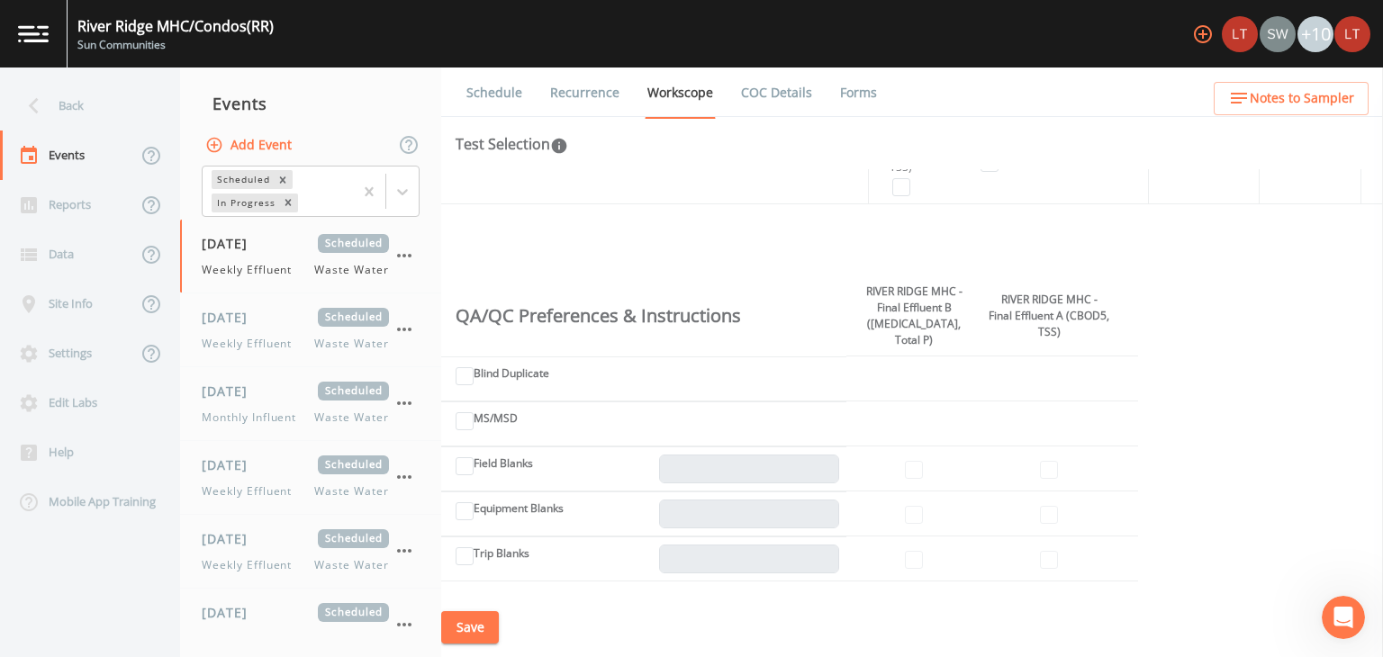
scroll to position [252, 0]
click at [84, 255] on div "Data" at bounding box center [68, 255] width 137 height 50
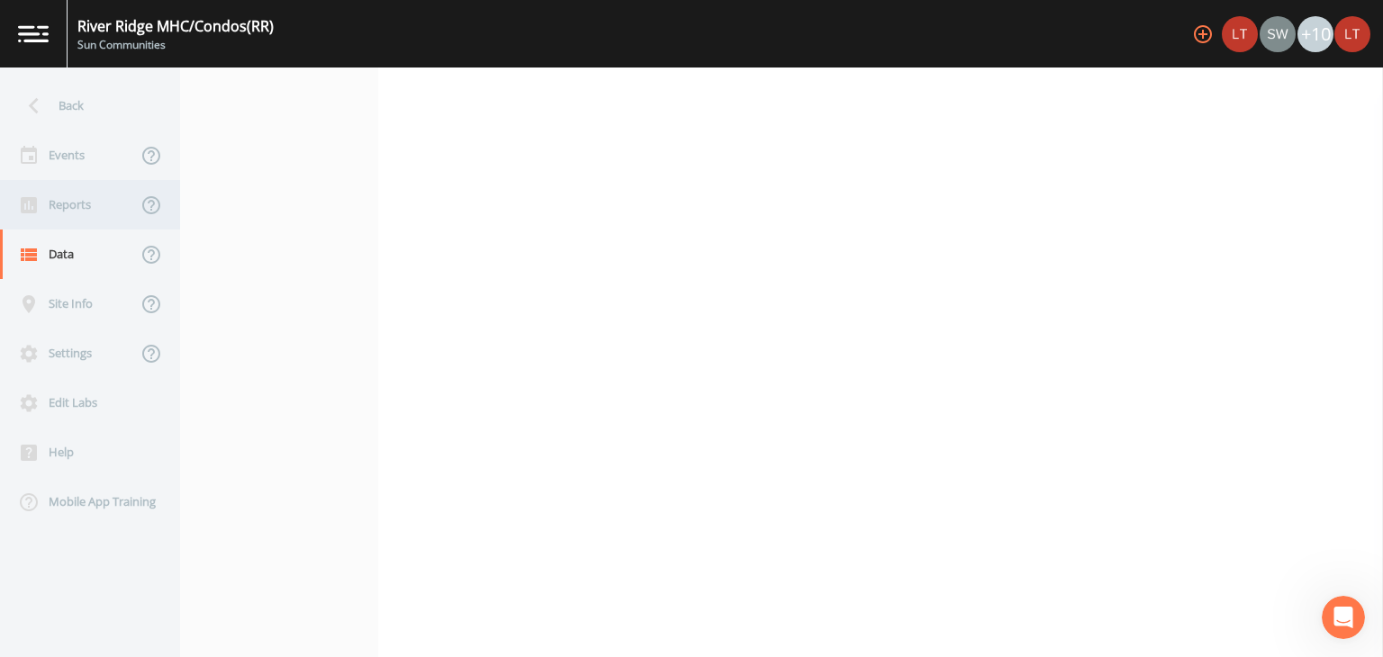
click at [90, 213] on div "Reports" at bounding box center [68, 205] width 137 height 50
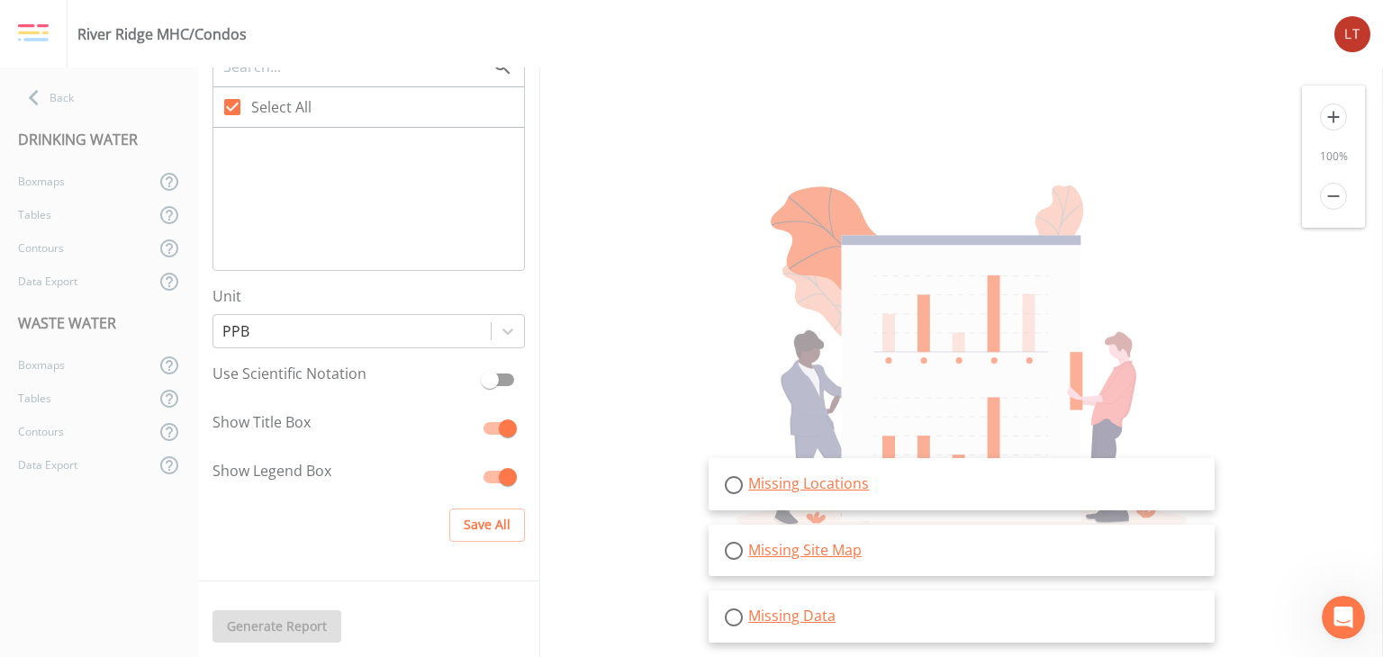
scroll to position [885, 0]
